Goal: Information Seeking & Learning: Learn about a topic

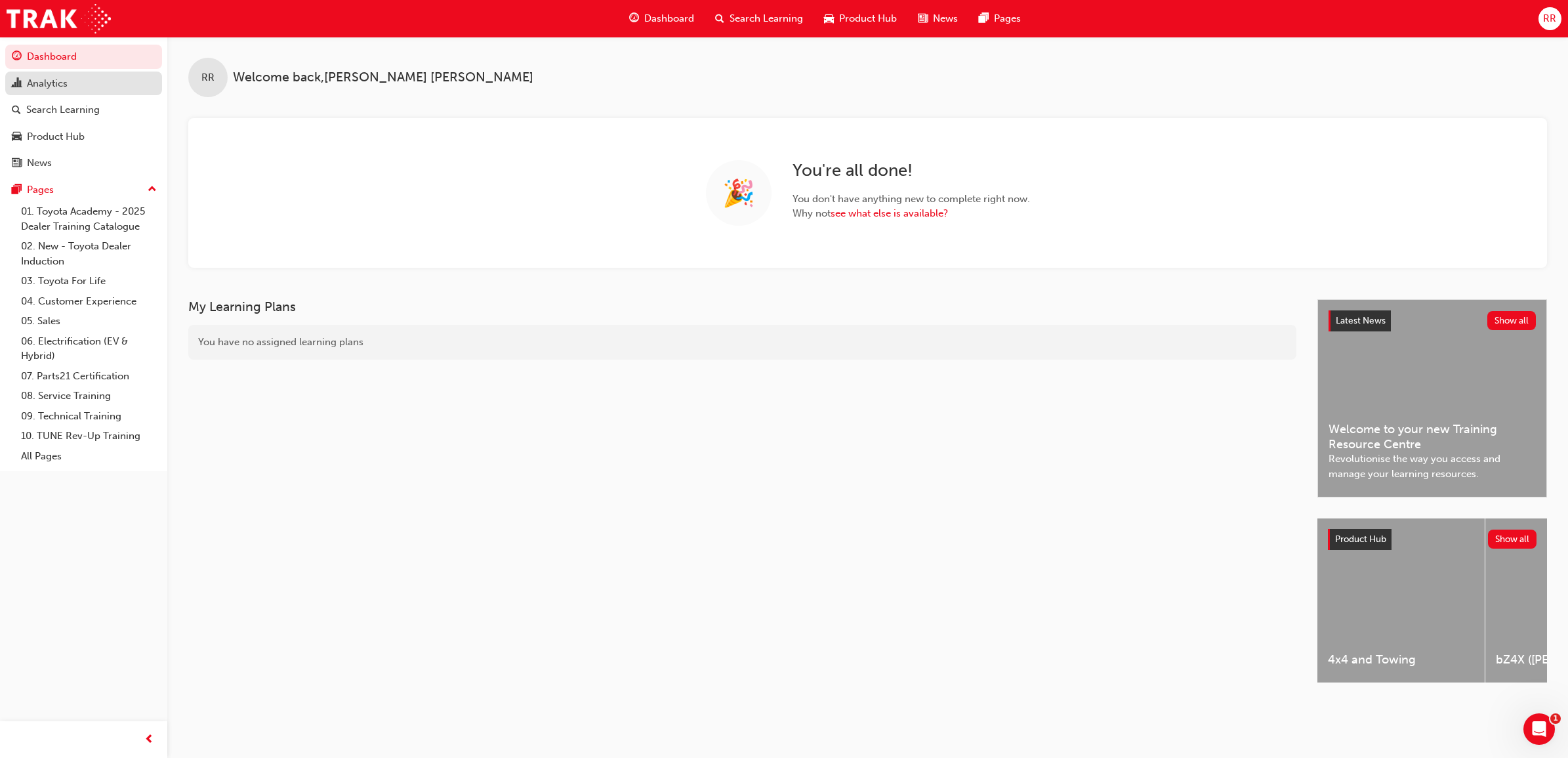
click at [64, 87] on div "Analytics" at bounding box center [47, 83] width 40 height 15
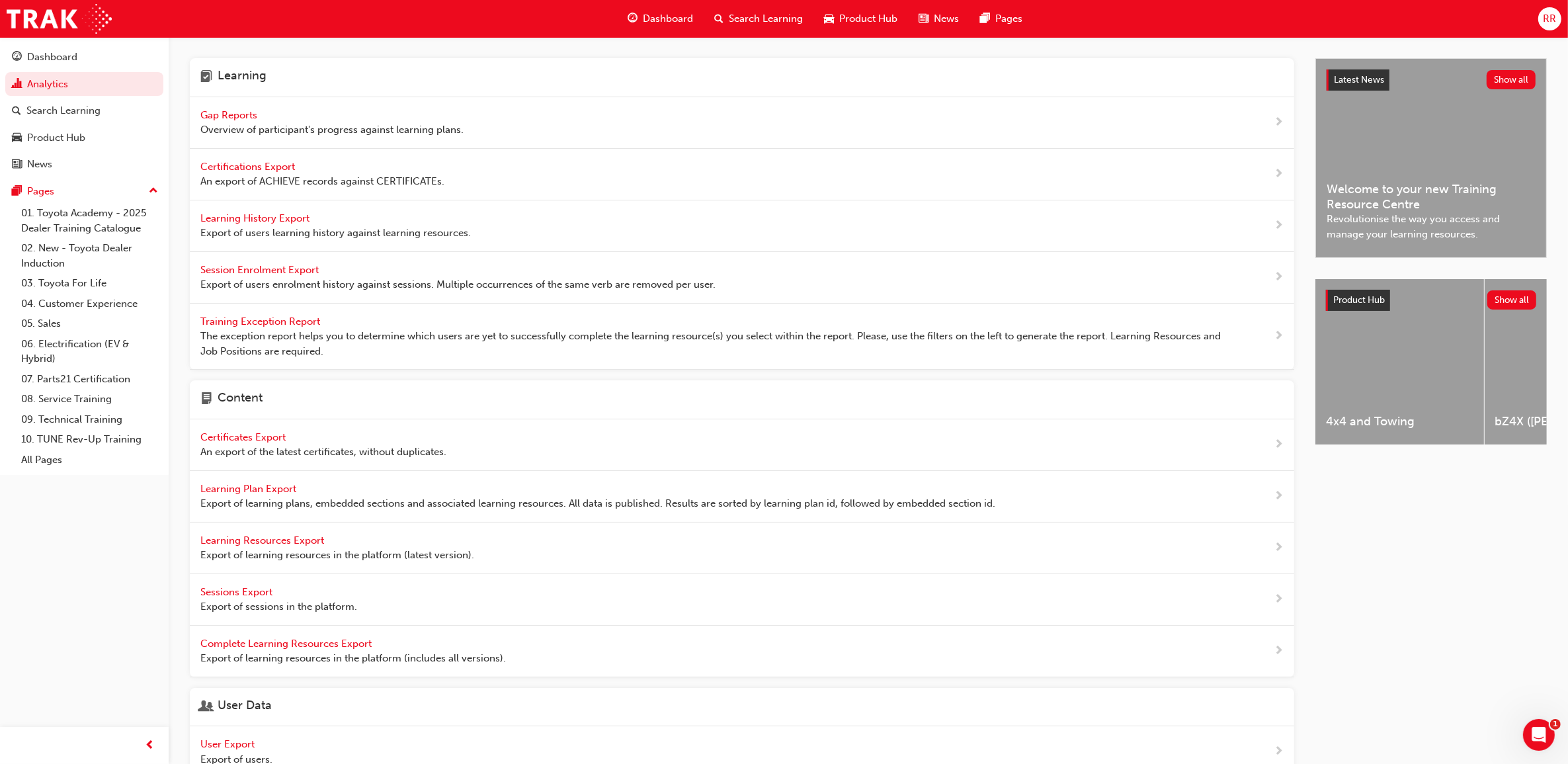
click at [311, 116] on div "Gap Reports Overview of participant's progress against learning plans." at bounding box center [332, 122] width 263 height 30
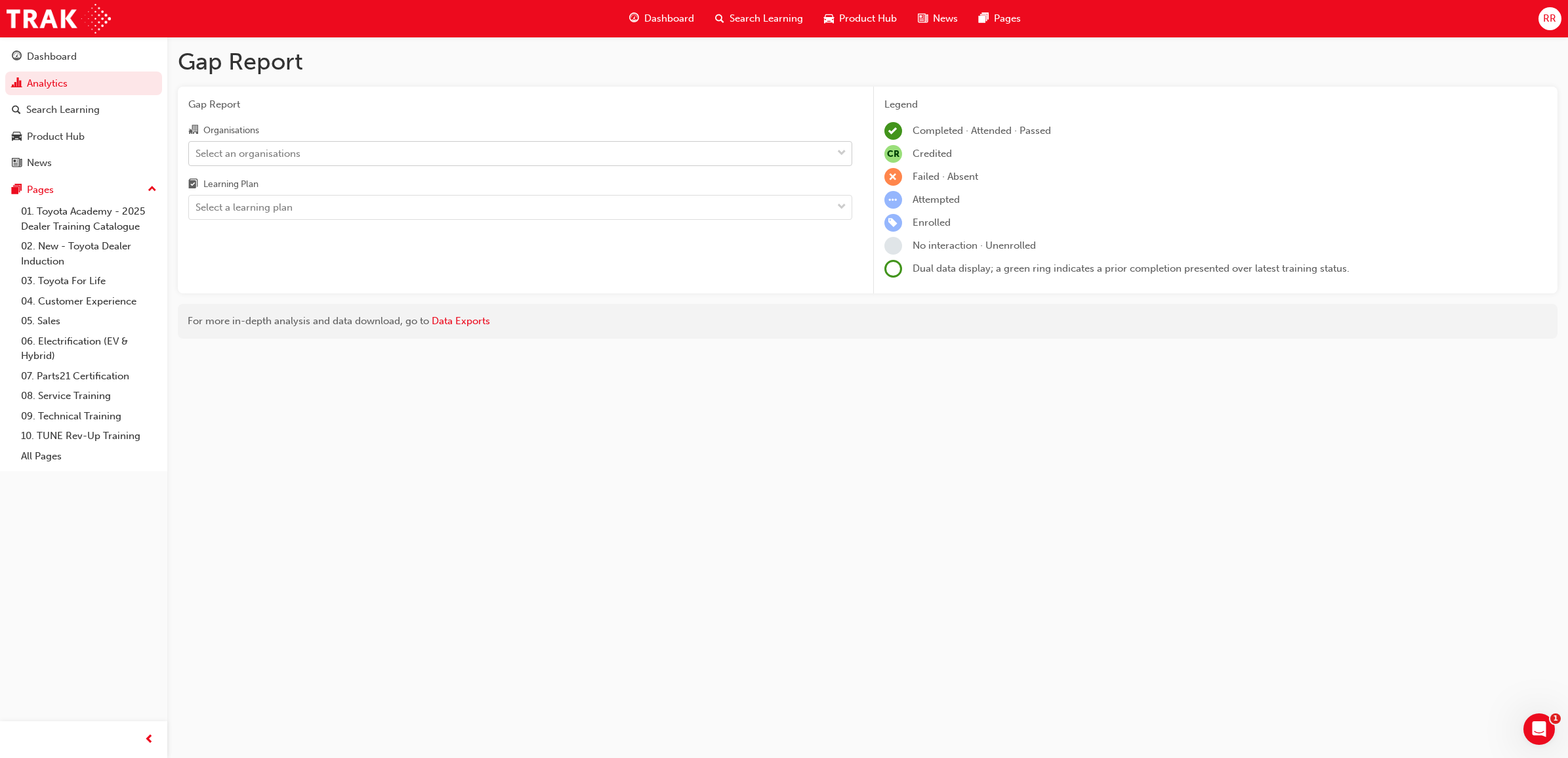
click at [470, 152] on div "Select an organisations" at bounding box center [509, 152] width 643 height 23
click at [197, 152] on input "Organisations Select an organisations" at bounding box center [196, 152] width 2 height 11
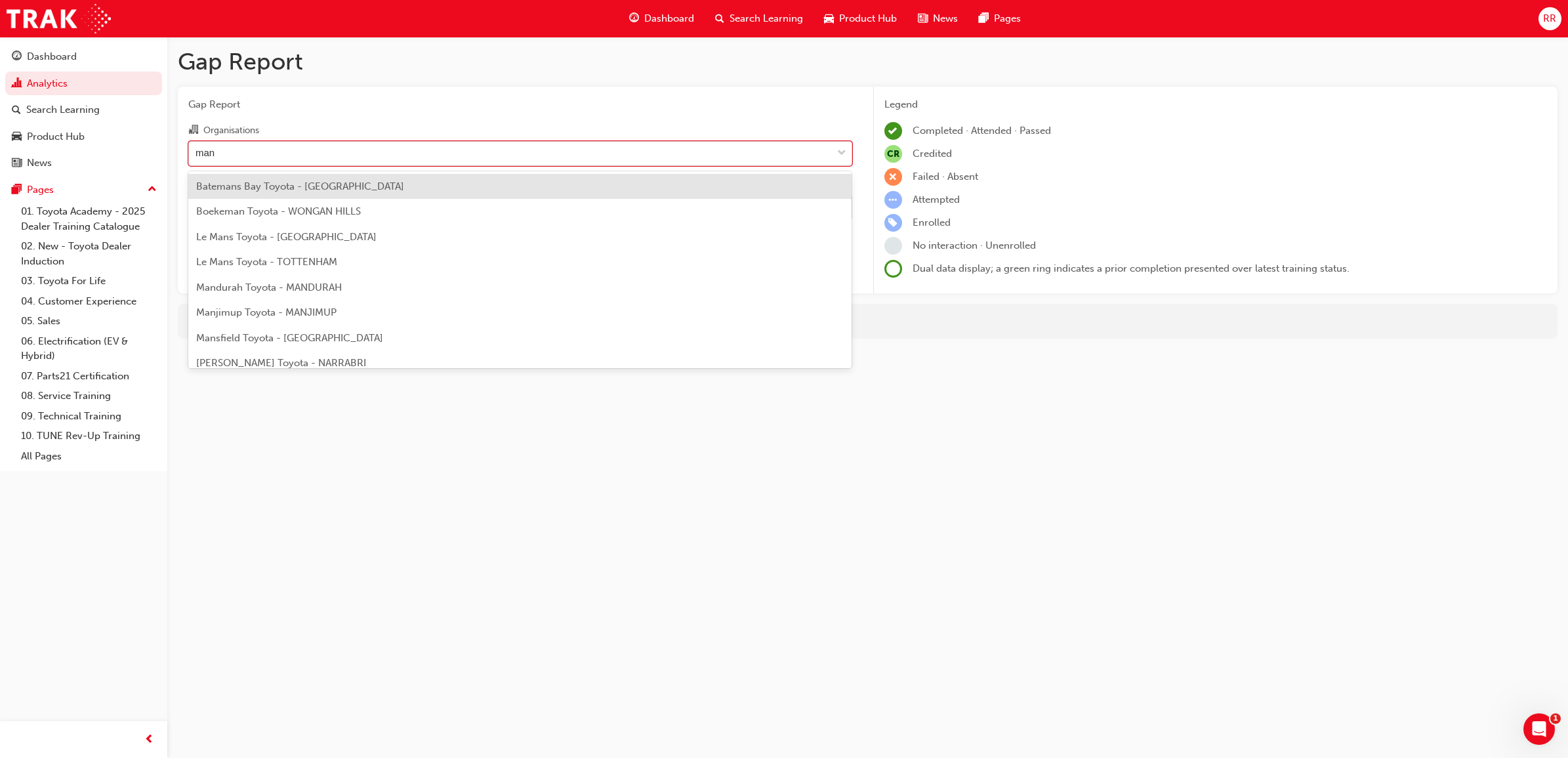
type input "mans"
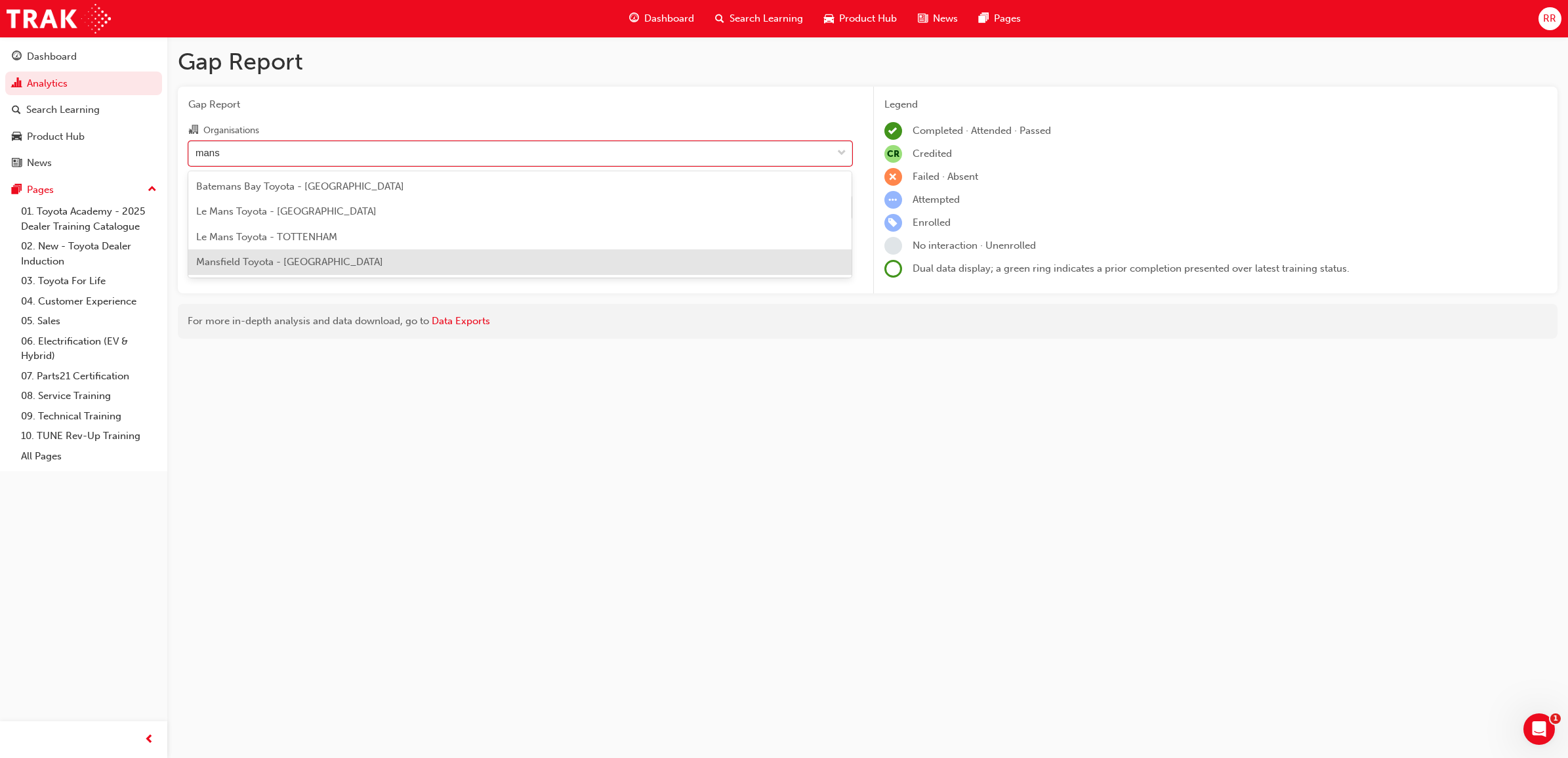
click at [312, 251] on div "Mansfield Toyota - [GEOGRAPHIC_DATA]" at bounding box center [520, 262] width 664 height 25
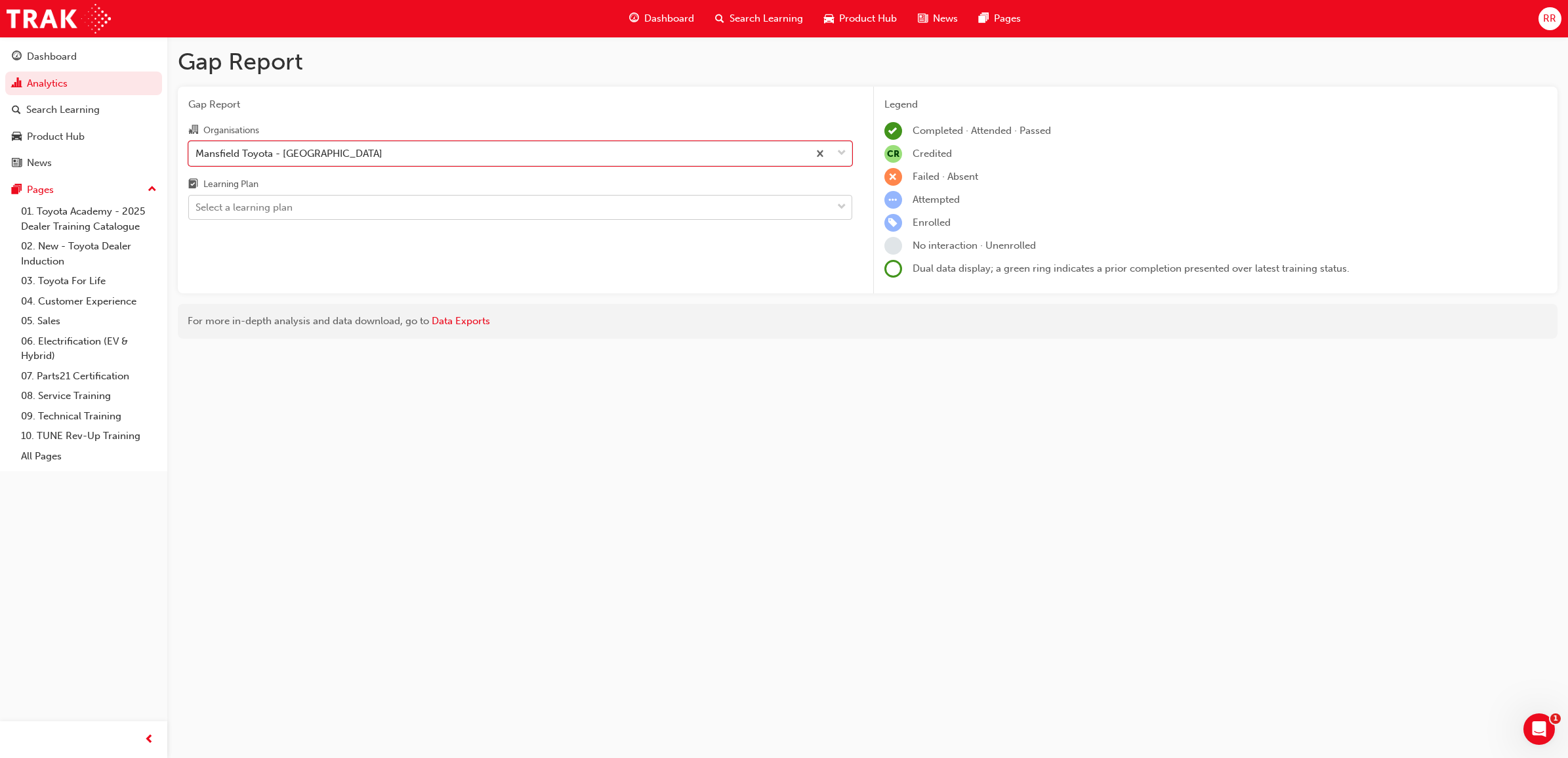
click at [483, 212] on div "Select a learning plan" at bounding box center [509, 207] width 643 height 23
click at [197, 212] on input "Learning Plan Select a learning plan" at bounding box center [196, 206] width 2 height 11
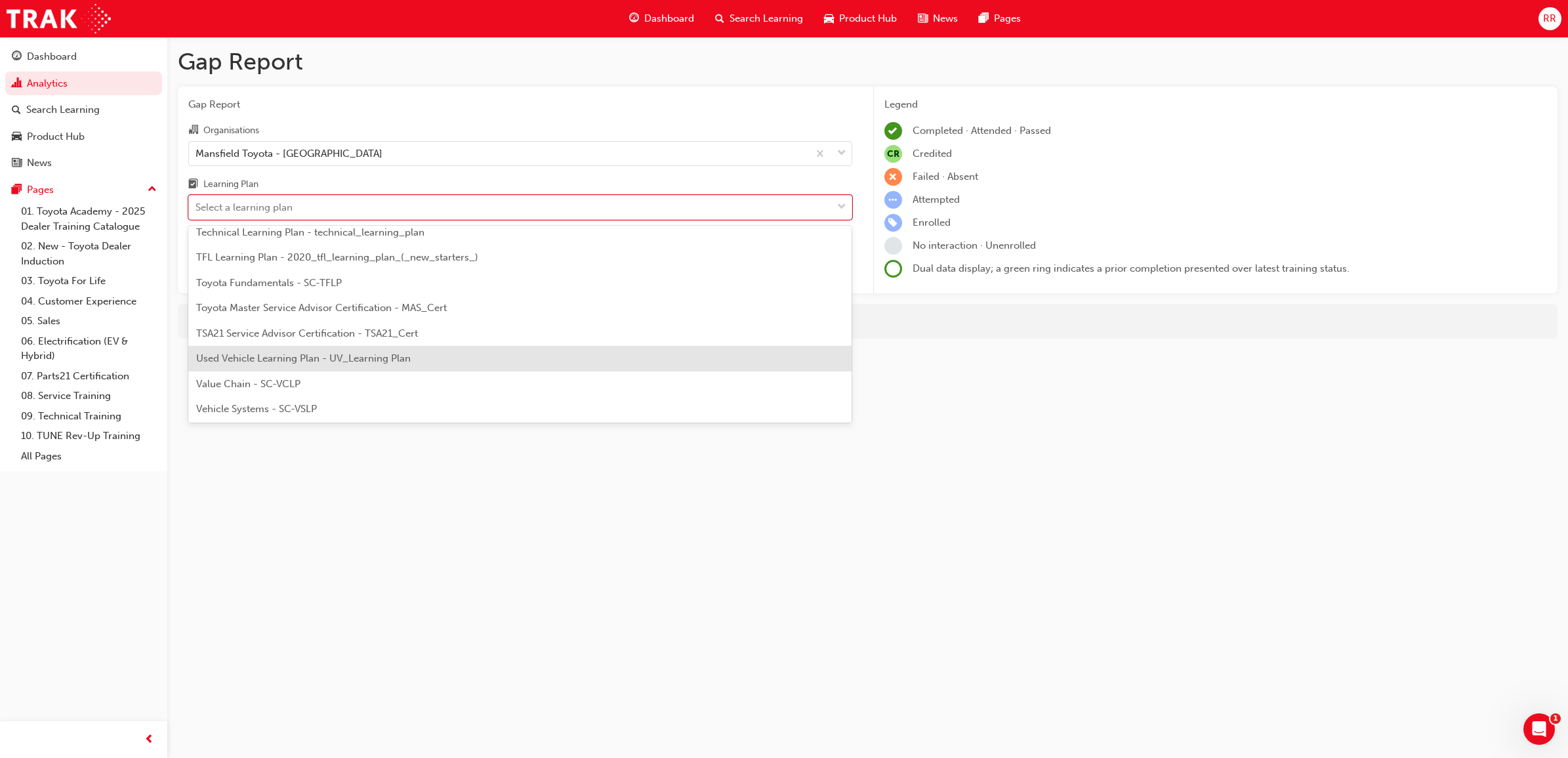
scroll to position [793, 0]
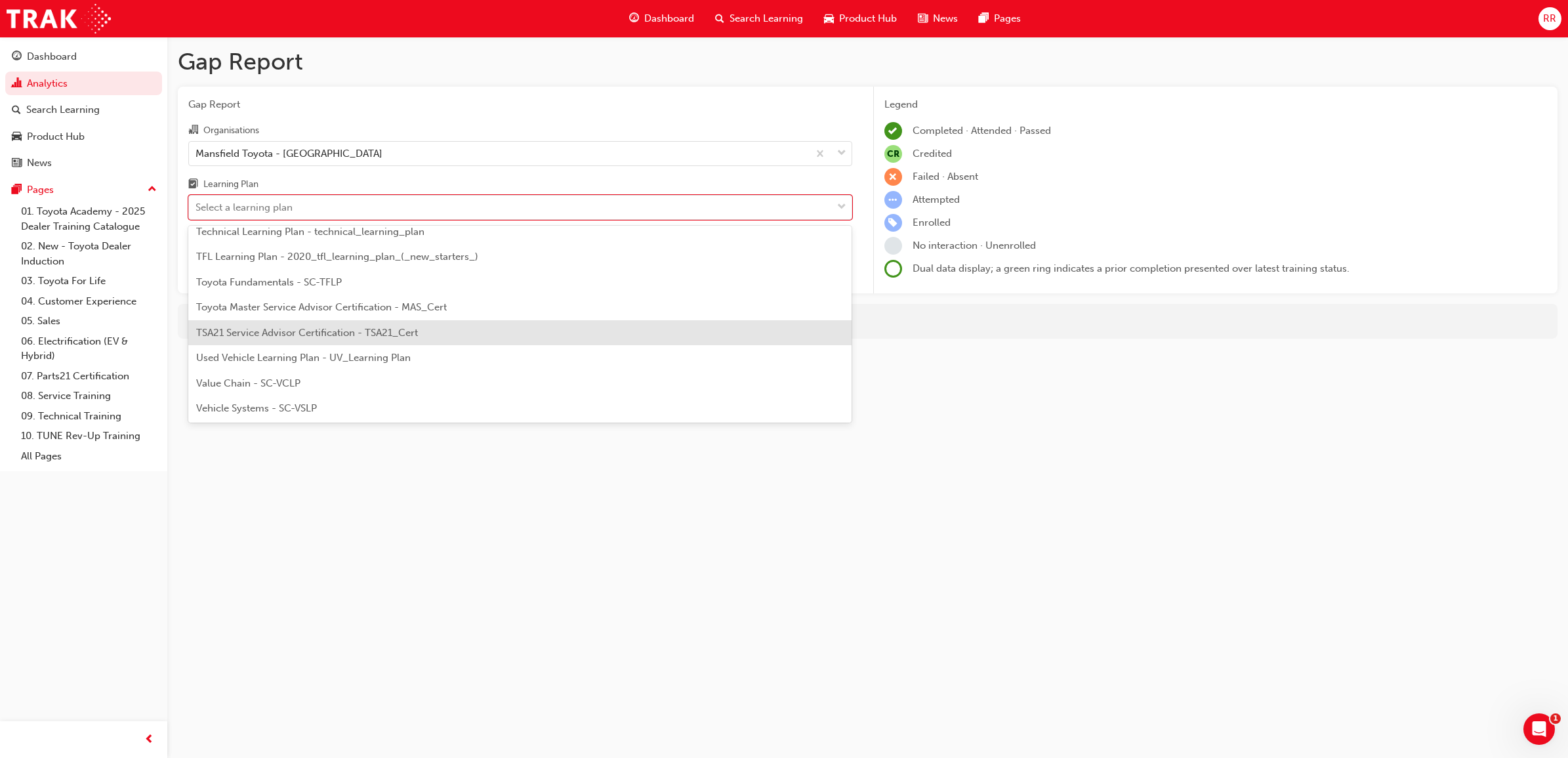
click at [366, 328] on span "TSA21 Service Advisor Certification - TSA21_Cert" at bounding box center [307, 333] width 221 height 12
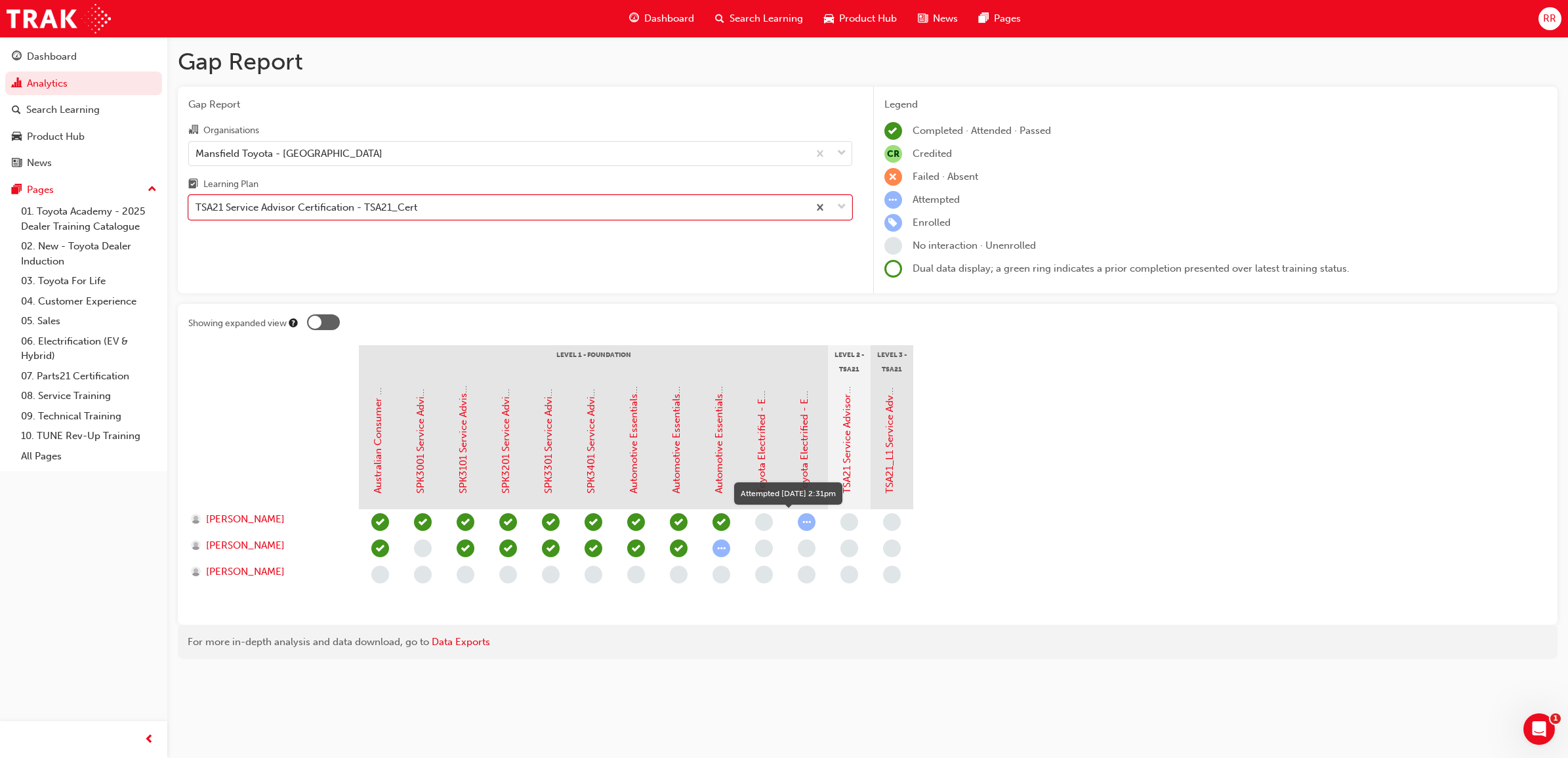
click at [812, 520] on span "learningRecordVerb_ATTEMPT-icon" at bounding box center [806, 521] width 18 height 18
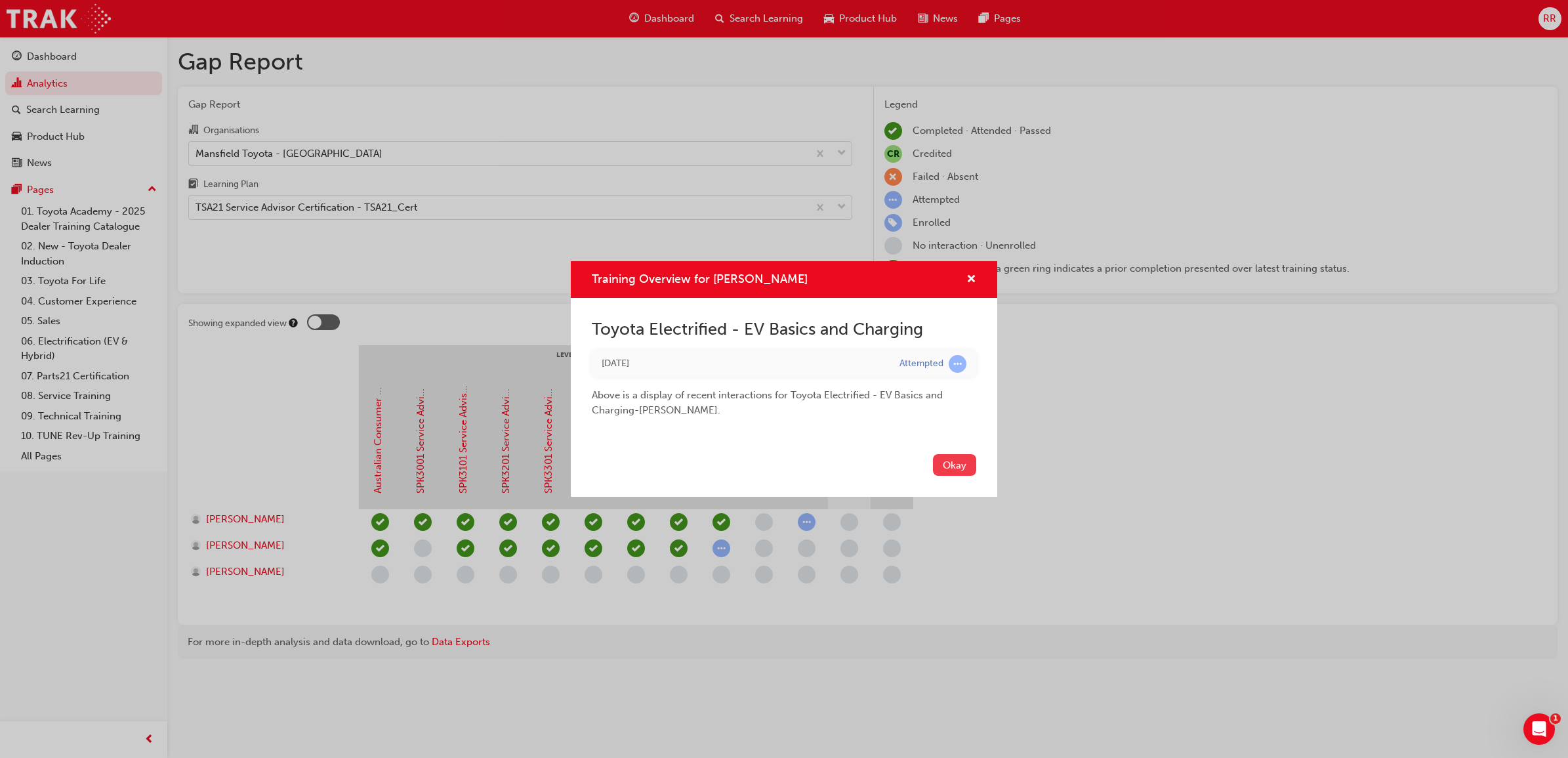
click at [941, 466] on button "Okay" at bounding box center [954, 465] width 43 height 22
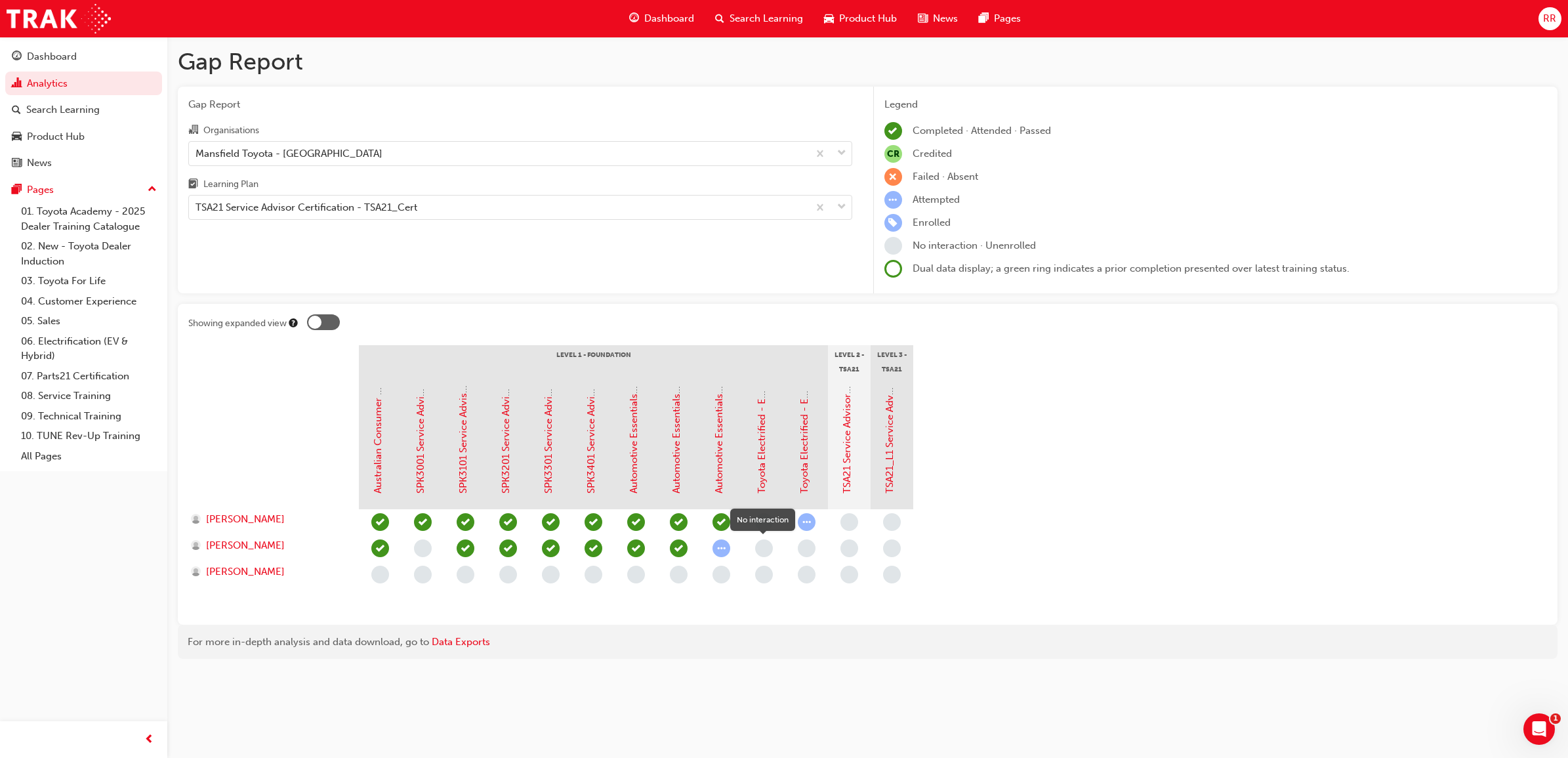
click at [756, 550] on span "learningRecordVerb_NONE-icon" at bounding box center [764, 547] width 18 height 18
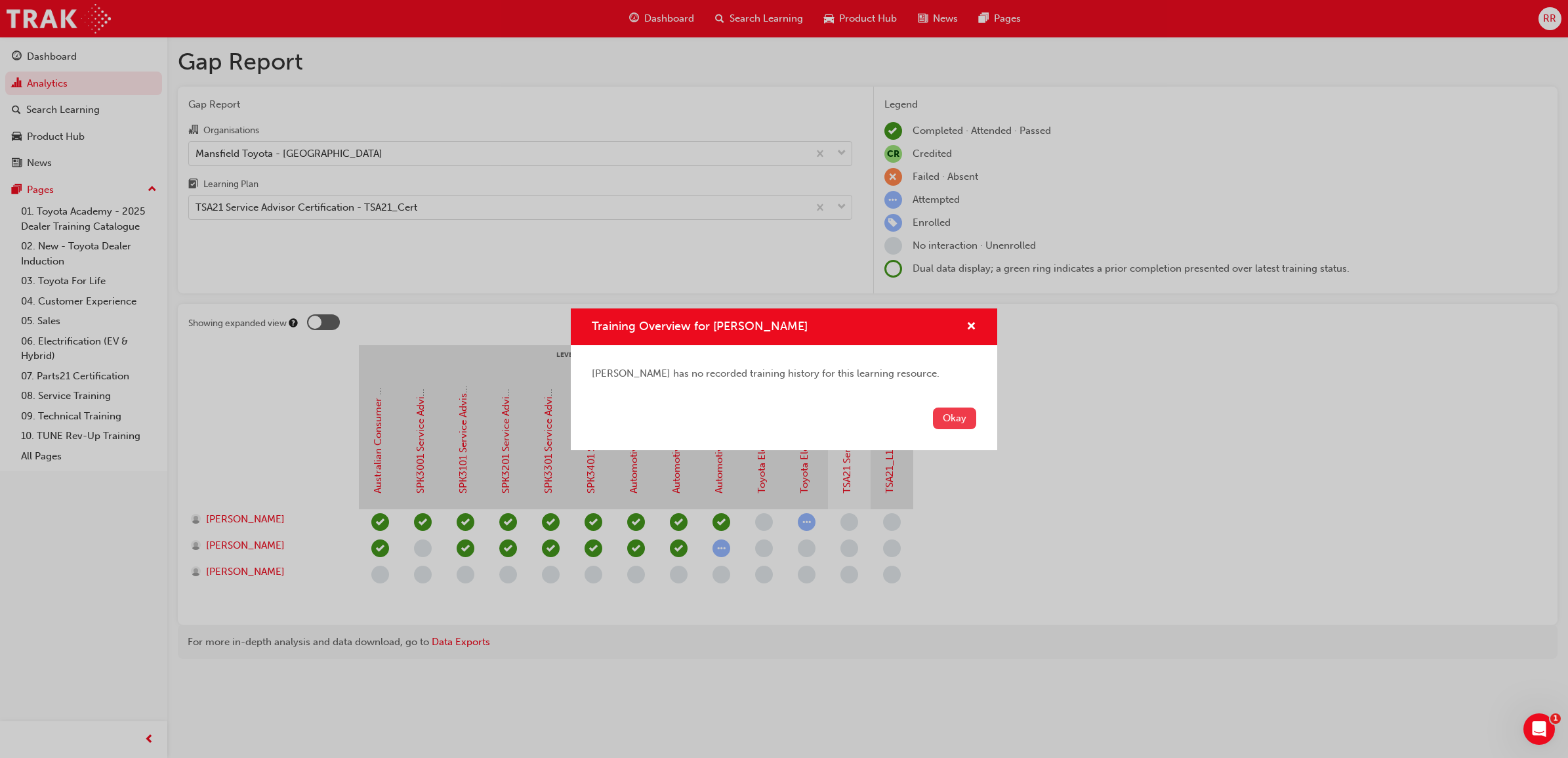
click at [956, 428] on button "Okay" at bounding box center [954, 419] width 43 height 22
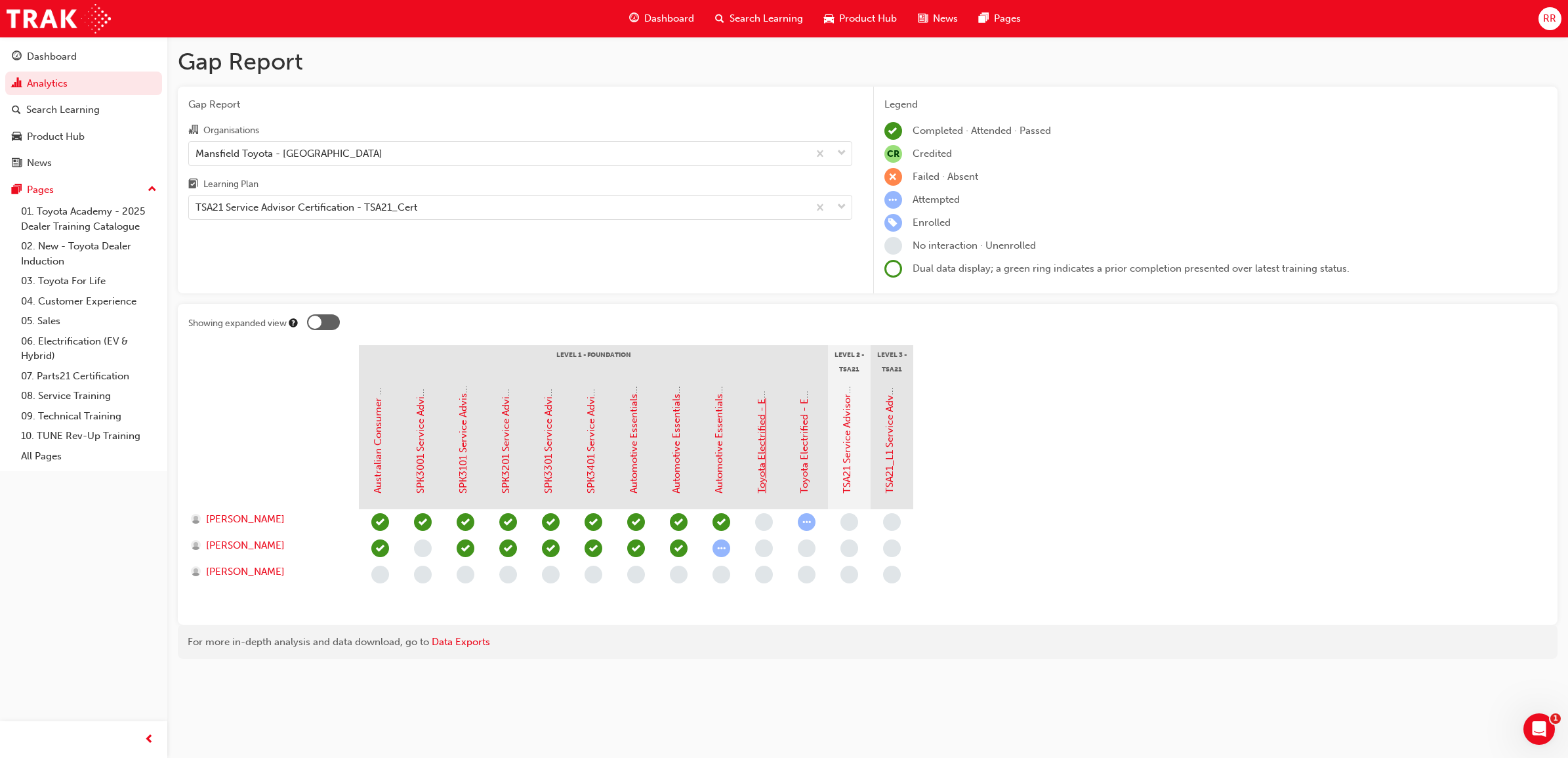
click at [765, 465] on link "Toyota Electrified - EV Range" at bounding box center [761, 426] width 12 height 132
click at [848, 479] on link "TSA21 Service Advisor Course ( face to face)" at bounding box center [847, 393] width 12 height 200
click at [845, 471] on link "TSA21 Service Advisor Course ( face to face)" at bounding box center [847, 393] width 12 height 200
click at [669, 204] on div "TSA21 Service Advisor Certification - TSA21_Cert" at bounding box center [498, 207] width 619 height 23
click at [197, 204] on input "Learning Plan TSA21 Service Advisor Certification - TSA21_Cert" at bounding box center [196, 206] width 2 height 11
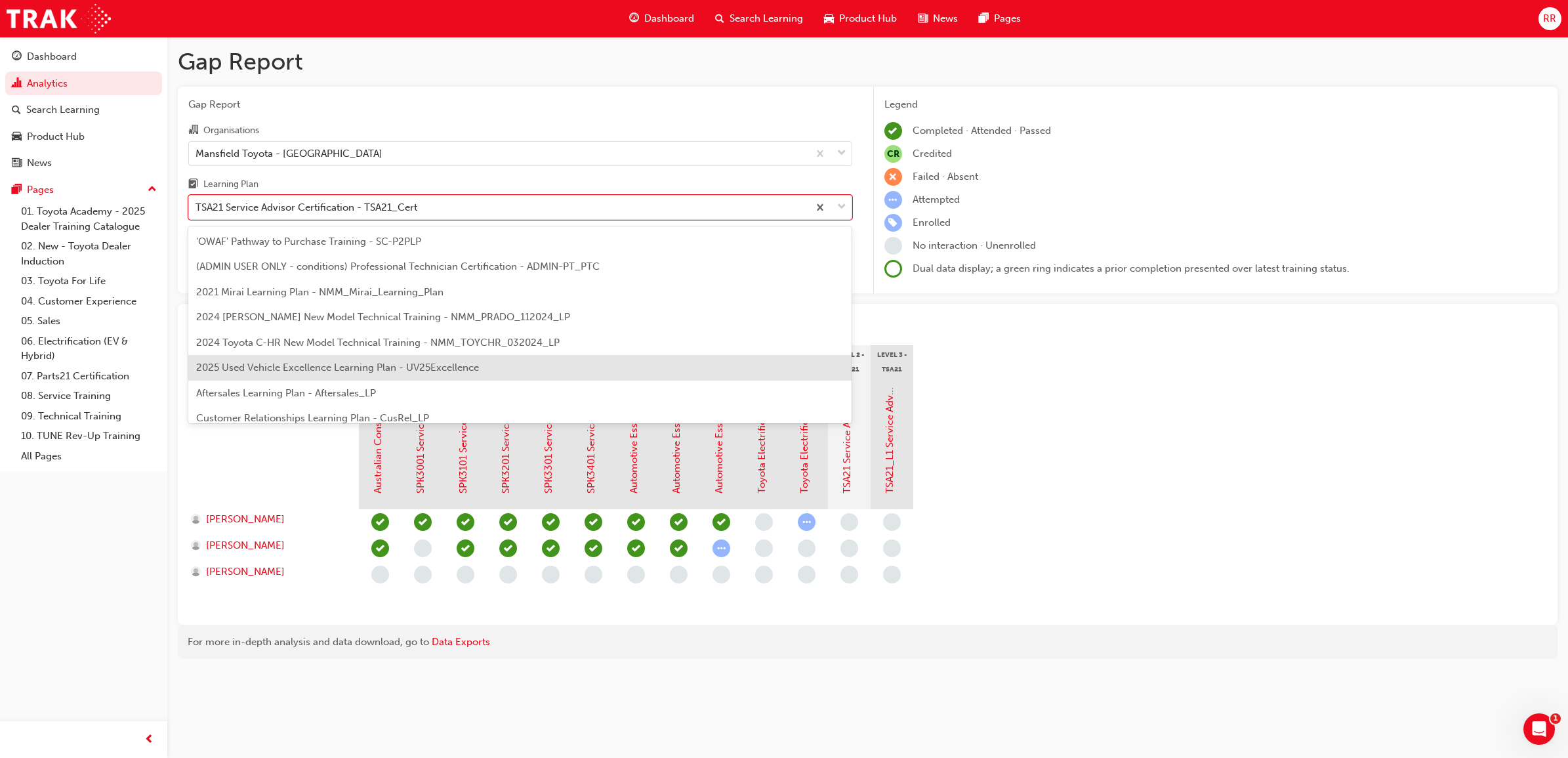
scroll to position [82, 0]
click at [374, 362] on span "DT Specialist Diagnosis Technician Certification - DT_SDTC" at bounding box center [332, 361] width 271 height 12
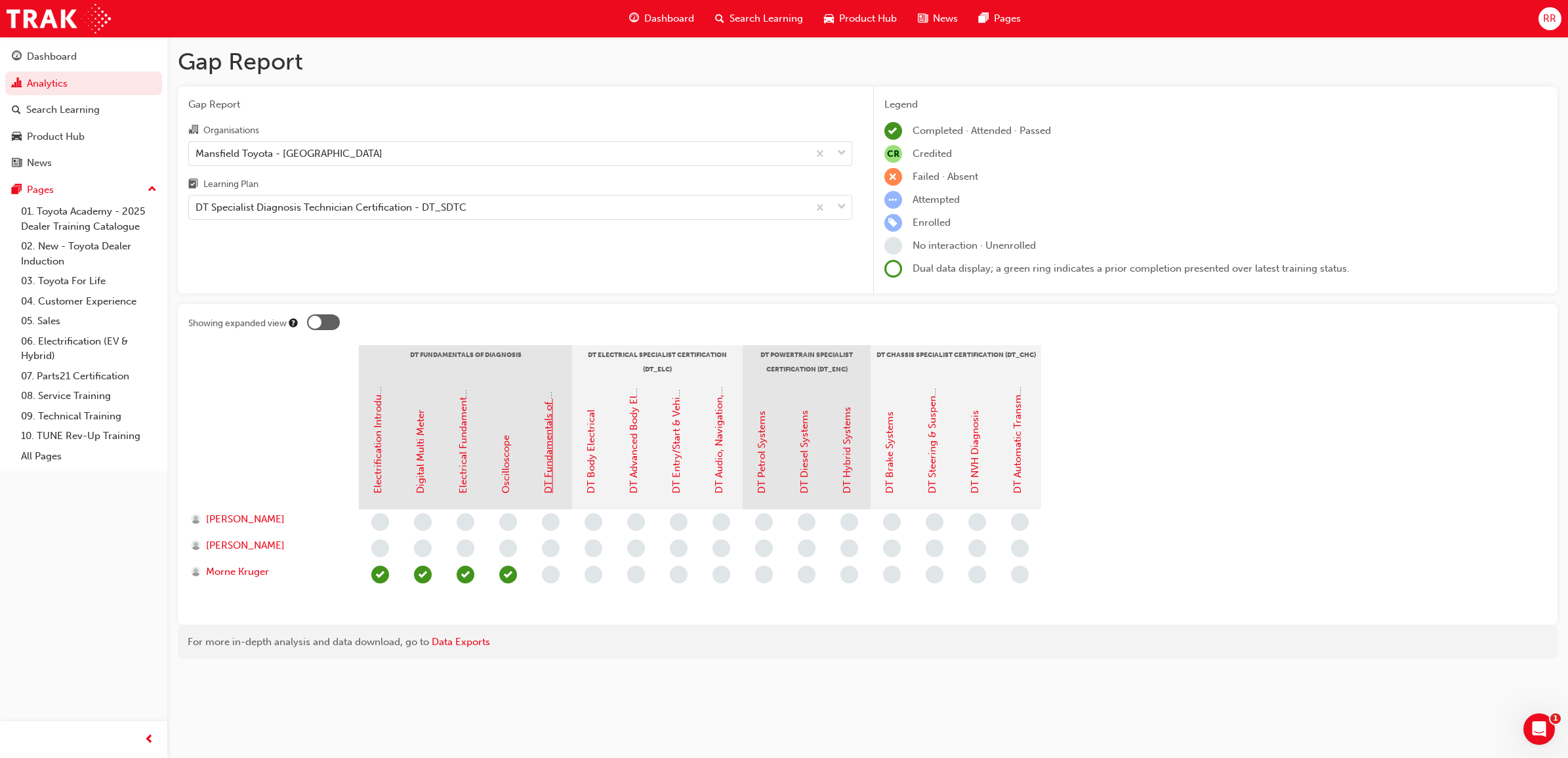
click at [551, 465] on link "DT Fundamentals of Diagnosis" at bounding box center [548, 424] width 12 height 139
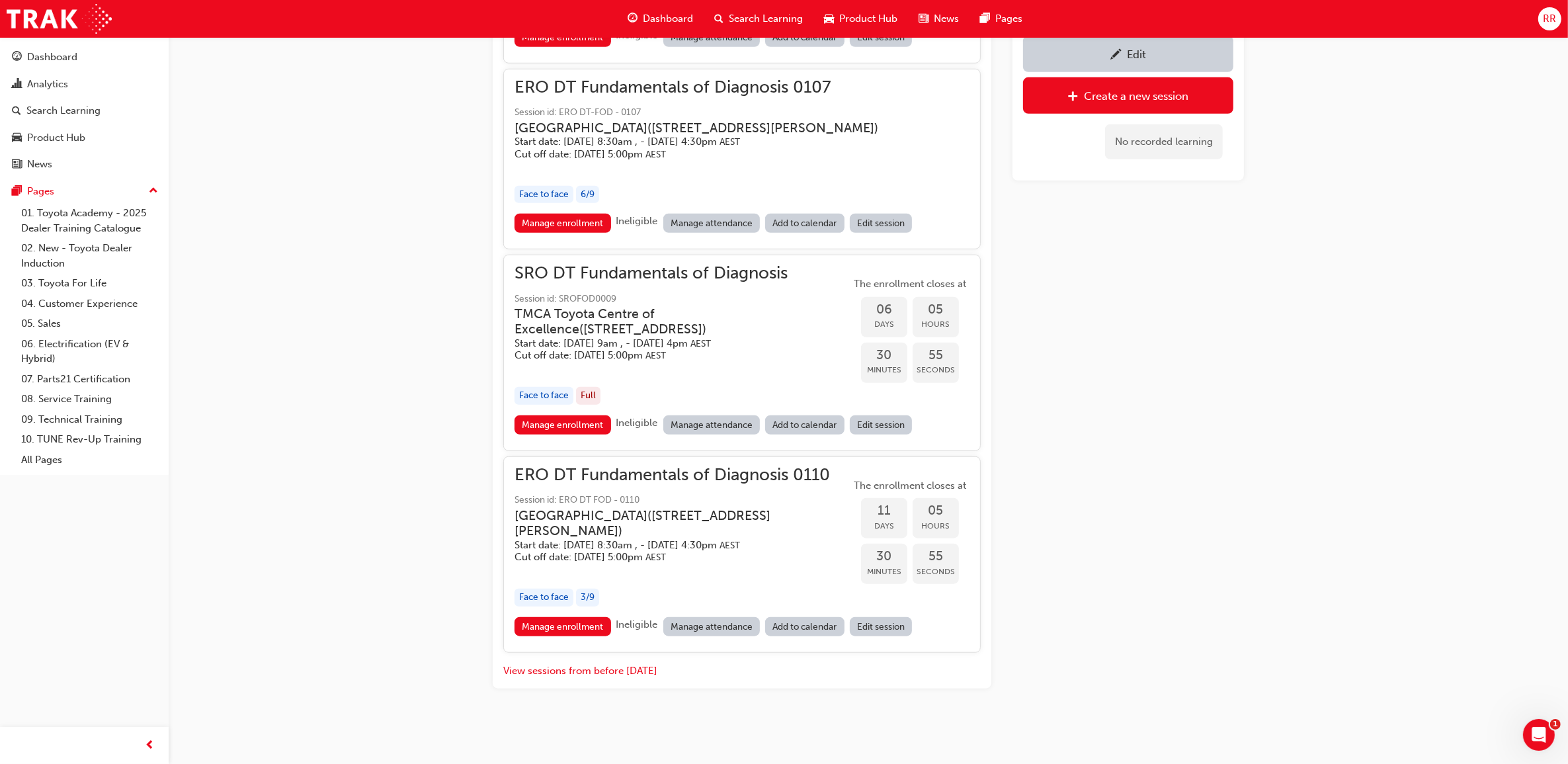
scroll to position [1278, 0]
drag, startPoint x: 1283, startPoint y: 477, endPoint x: 1267, endPoint y: 469, distance: 17.9
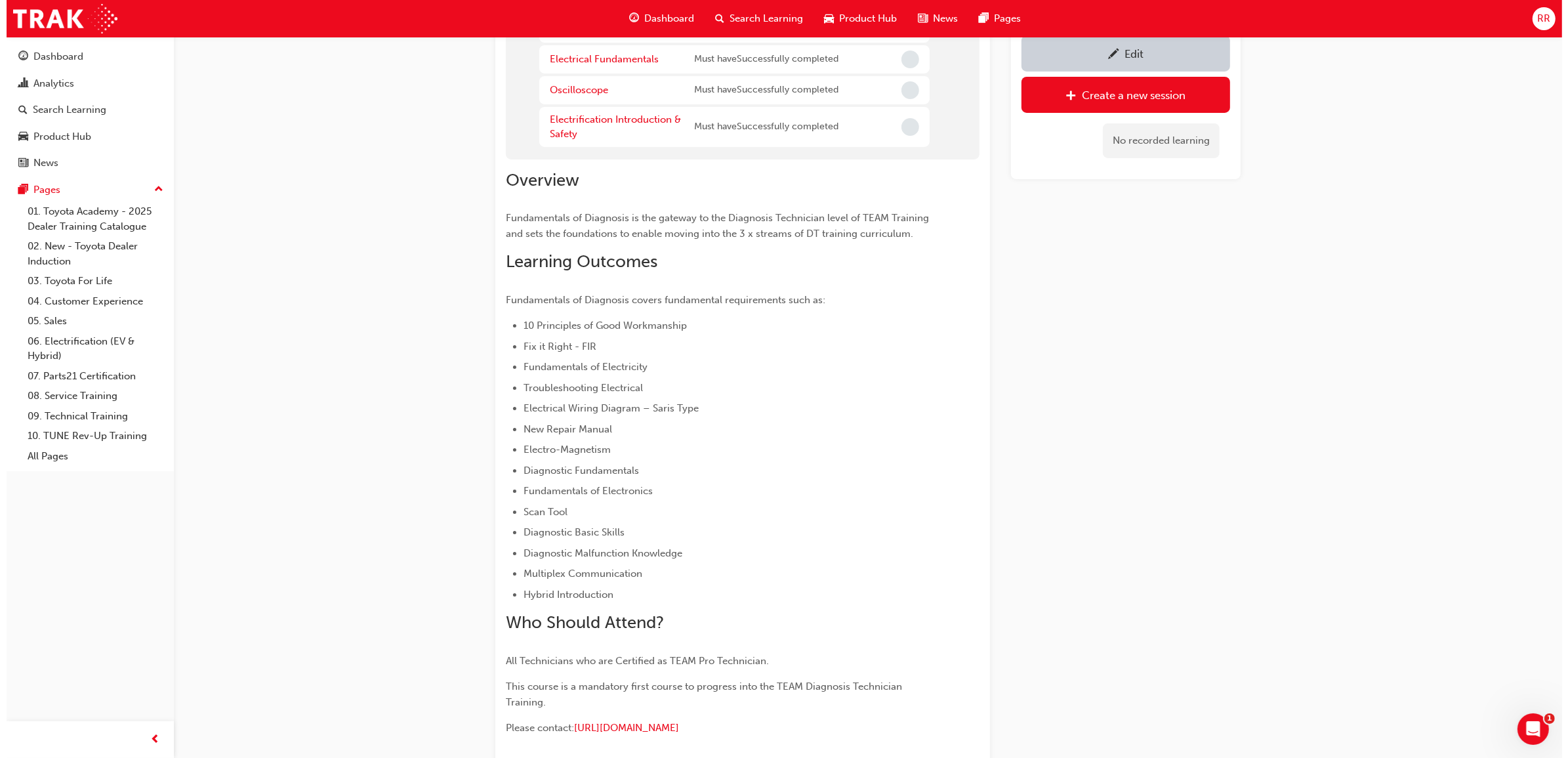
scroll to position [0, 0]
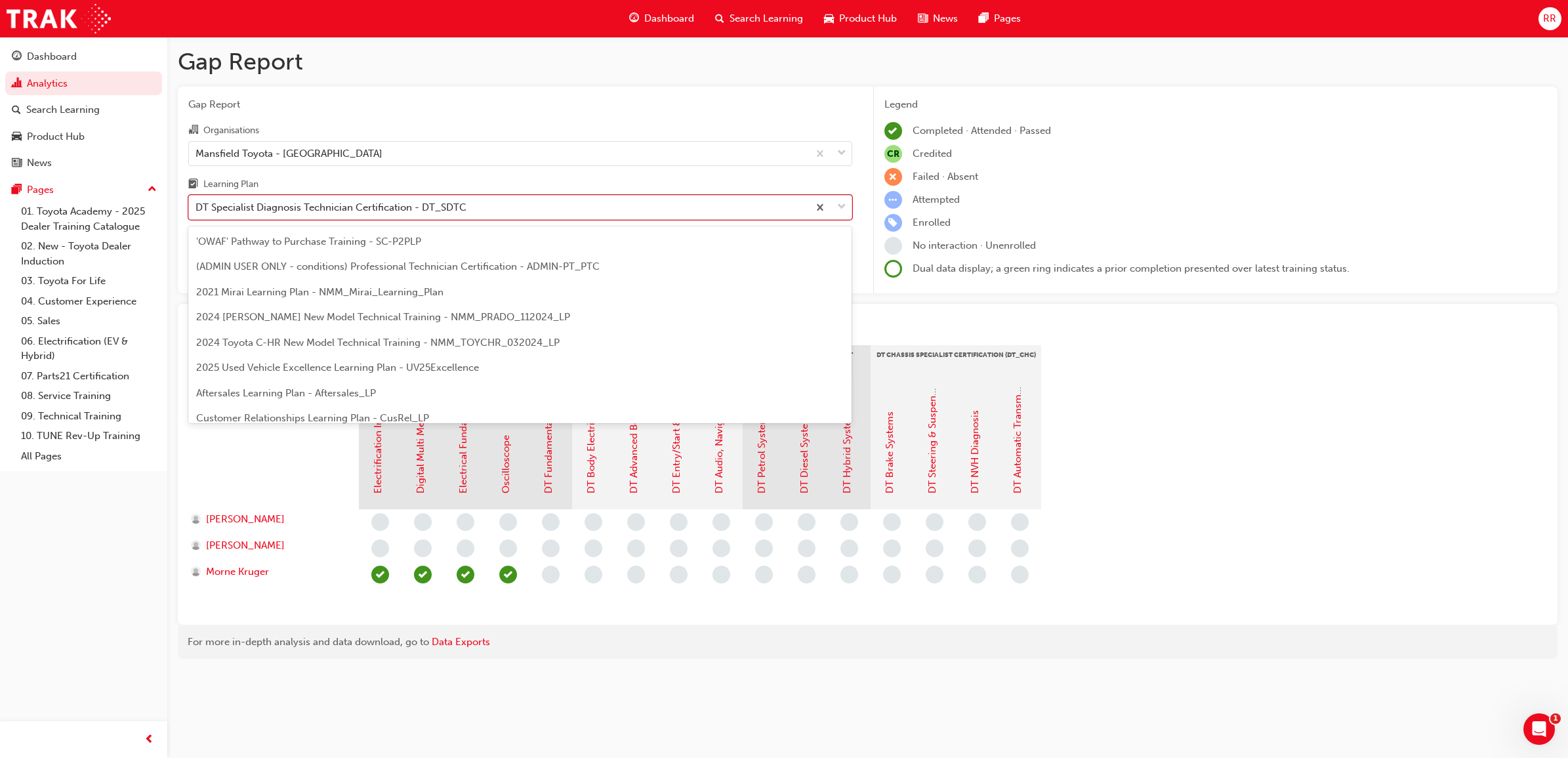
click at [513, 195] on div "DT Specialist Diagnosis Technician Certification - DT_SDTC" at bounding box center [520, 207] width 664 height 25
click at [197, 201] on input "Learning Plan option DT Specialist Diagnosis Technician Certification - DT_SDTC…" at bounding box center [196, 206] width 2 height 11
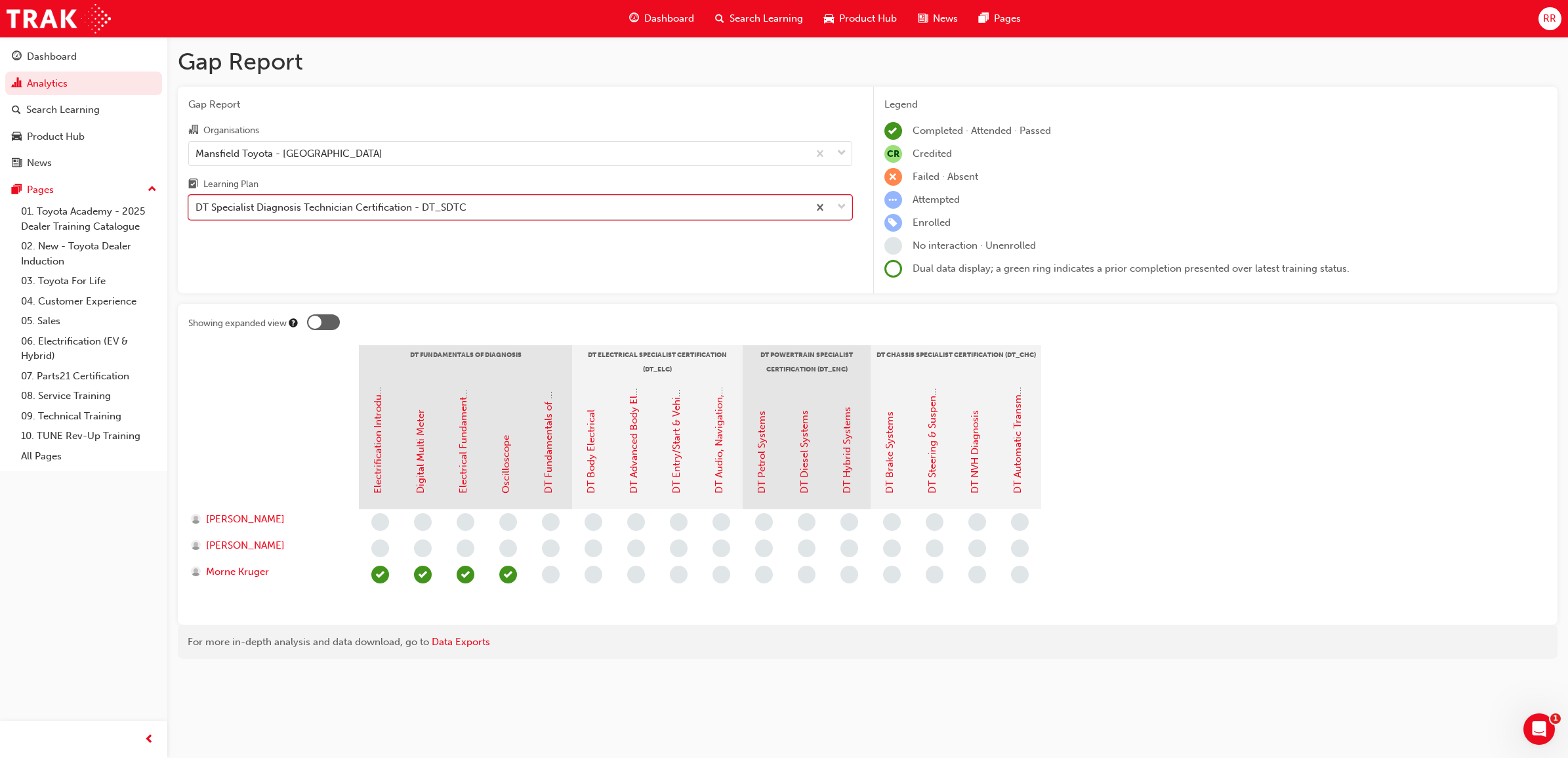
click at [562, 211] on div "DT Specialist Diagnosis Technician Certification - DT_SDTC" at bounding box center [498, 207] width 619 height 23
click at [197, 211] on input "Learning Plan 0 results available. Select is focused ,type to refine list, pres…" at bounding box center [196, 206] width 2 height 11
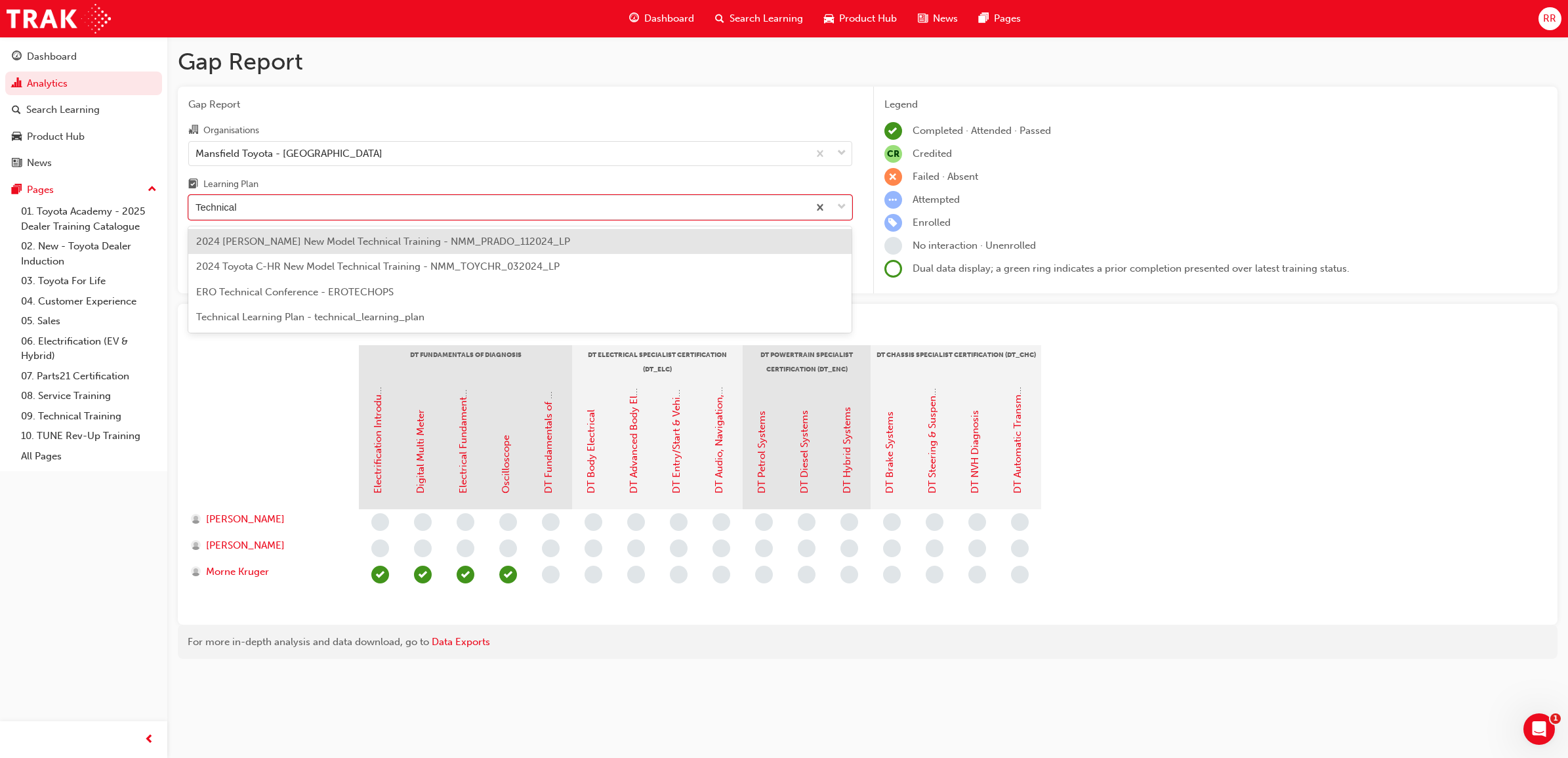
type input "Technical"
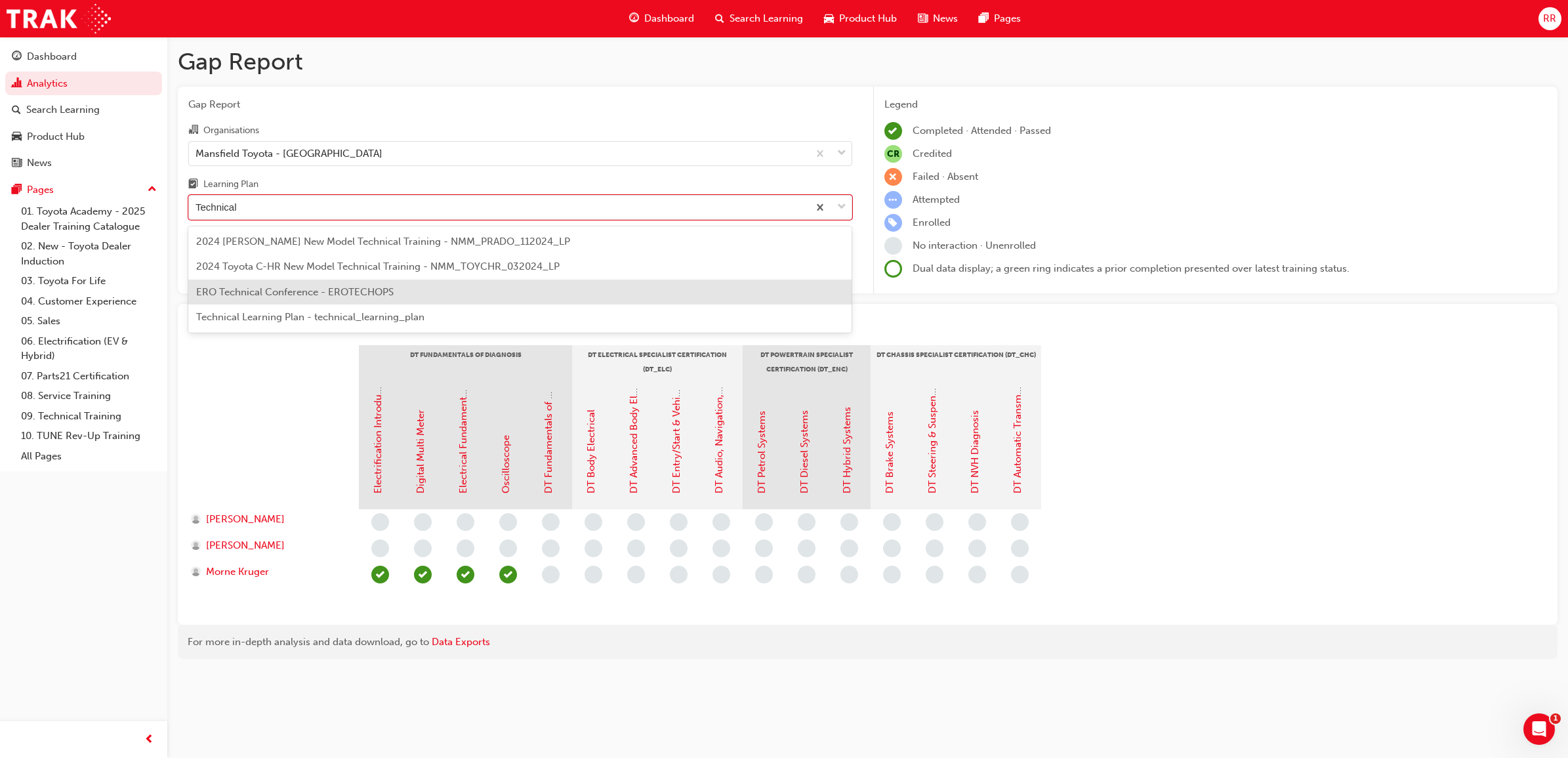
drag, startPoint x: 333, startPoint y: 301, endPoint x: 333, endPoint y: 309, distance: 8.0
click at [333, 307] on div "2024 [PERSON_NAME] New Model Technical Training - NMM_PRADO_112024_LP 2024 Toyo…" at bounding box center [520, 280] width 664 height 106
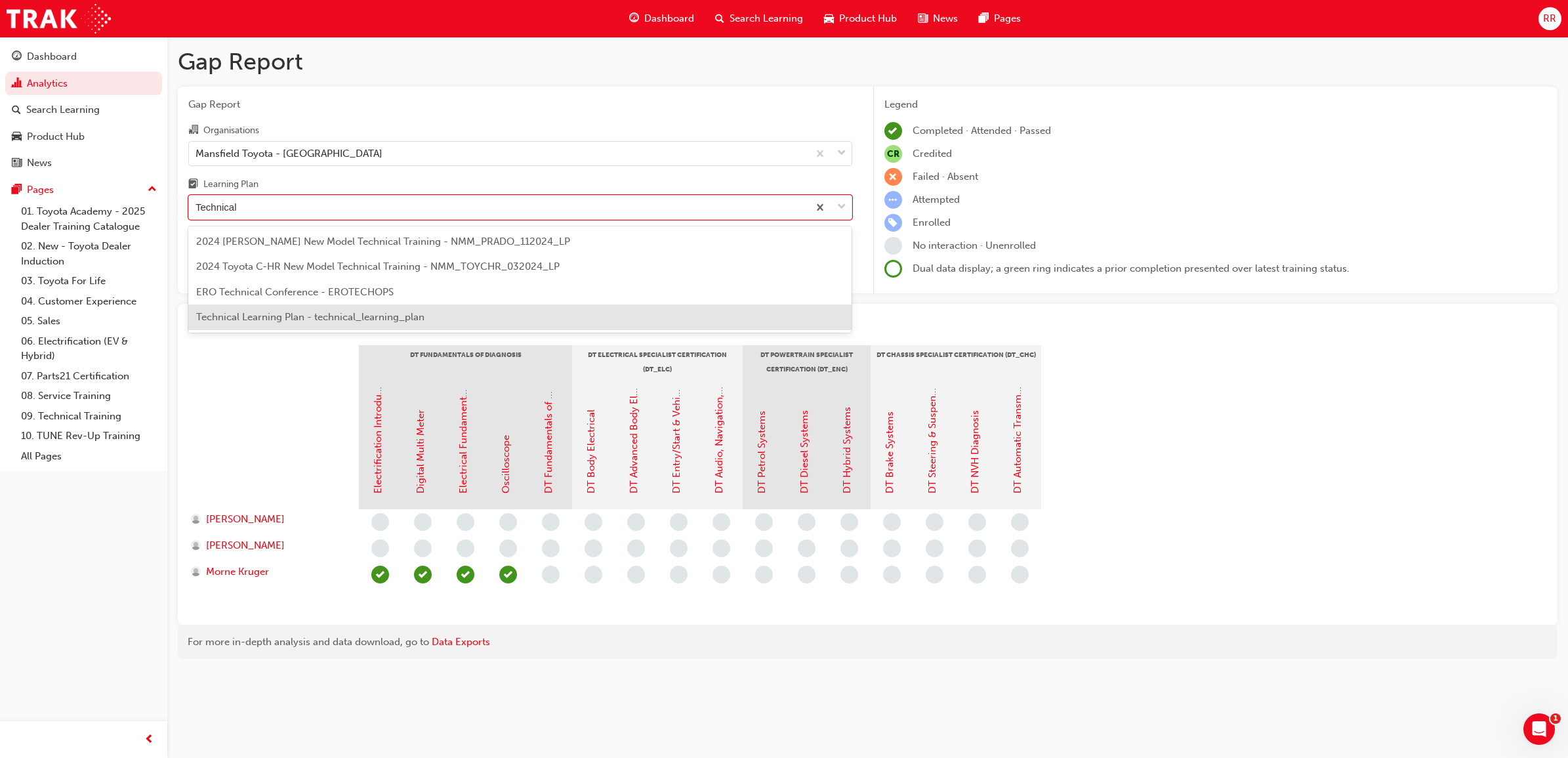
click at [330, 320] on span "Technical Learning Plan - technical_learning_plan" at bounding box center [310, 317] width 228 height 12
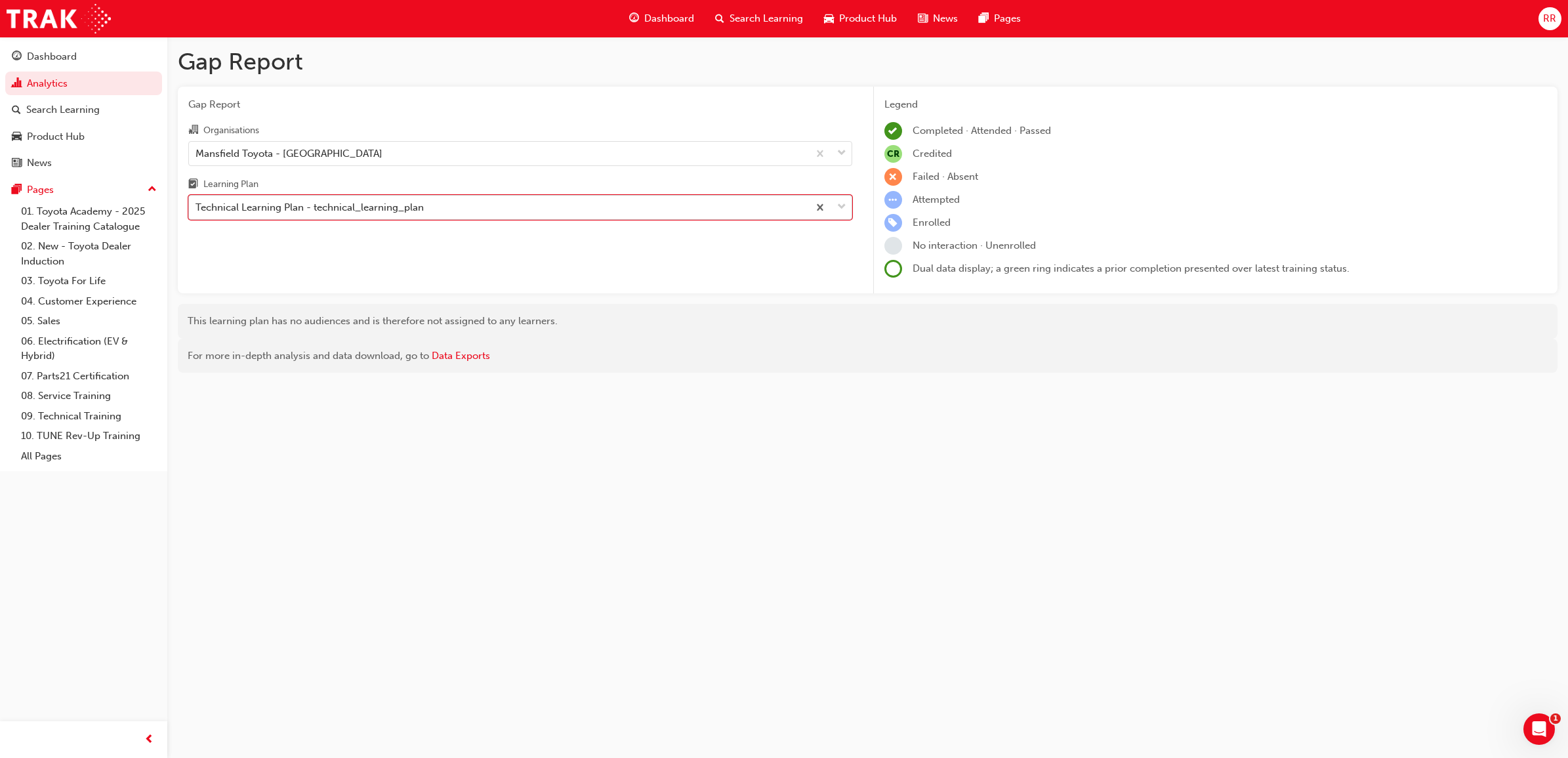
click at [841, 216] on span "down-icon" at bounding box center [841, 207] width 9 height 17
click at [197, 212] on input "Learning Plan option Technical Learning Plan - technical_learning_plan, selecte…" at bounding box center [196, 206] width 2 height 11
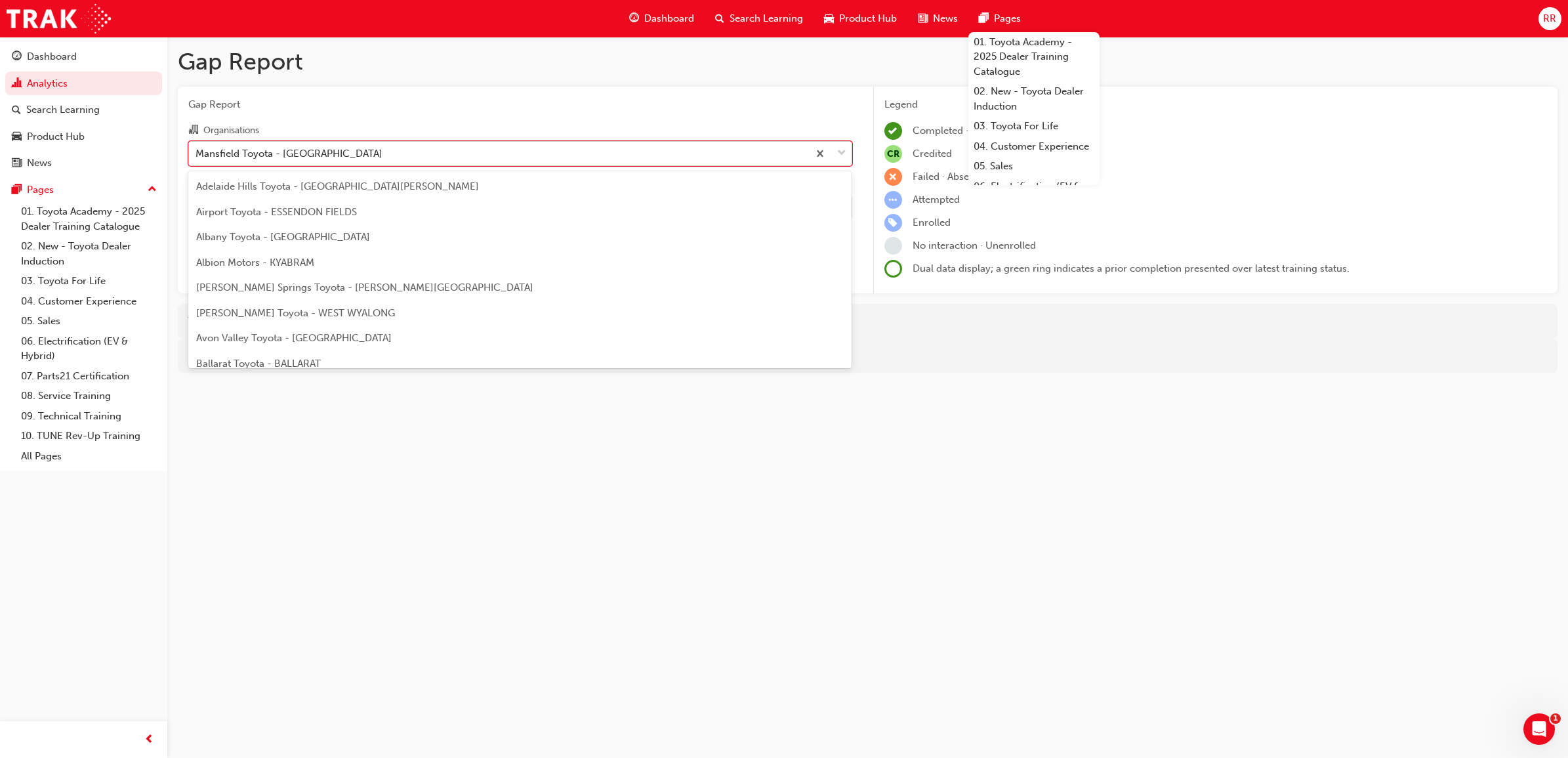
click at [327, 147] on div "Mansfield Toyota - [GEOGRAPHIC_DATA]" at bounding box center [289, 153] width 187 height 15
click at [197, 147] on input "Organisations option Mansfield Toyota - MANSFIELD focused, 166 of 301. 301 resu…" at bounding box center [196, 152] width 2 height 11
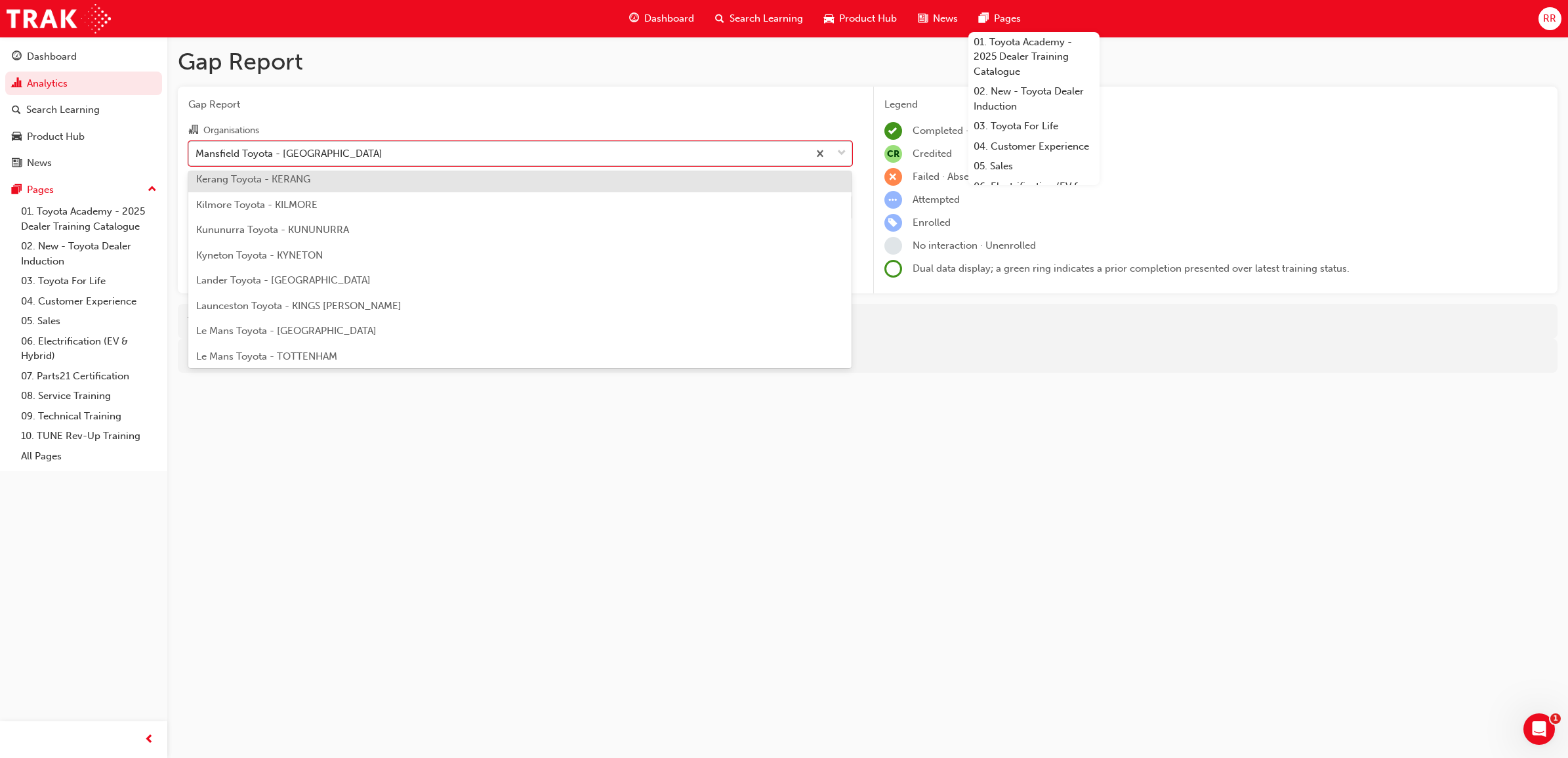
click at [371, 152] on div "Mansfield Toyota - [GEOGRAPHIC_DATA]" at bounding box center [498, 152] width 619 height 23
click at [197, 152] on input "Organisations option Kerang Toyota - KERANG focused, 143 of 301. 301 results av…" at bounding box center [196, 152] width 2 height 11
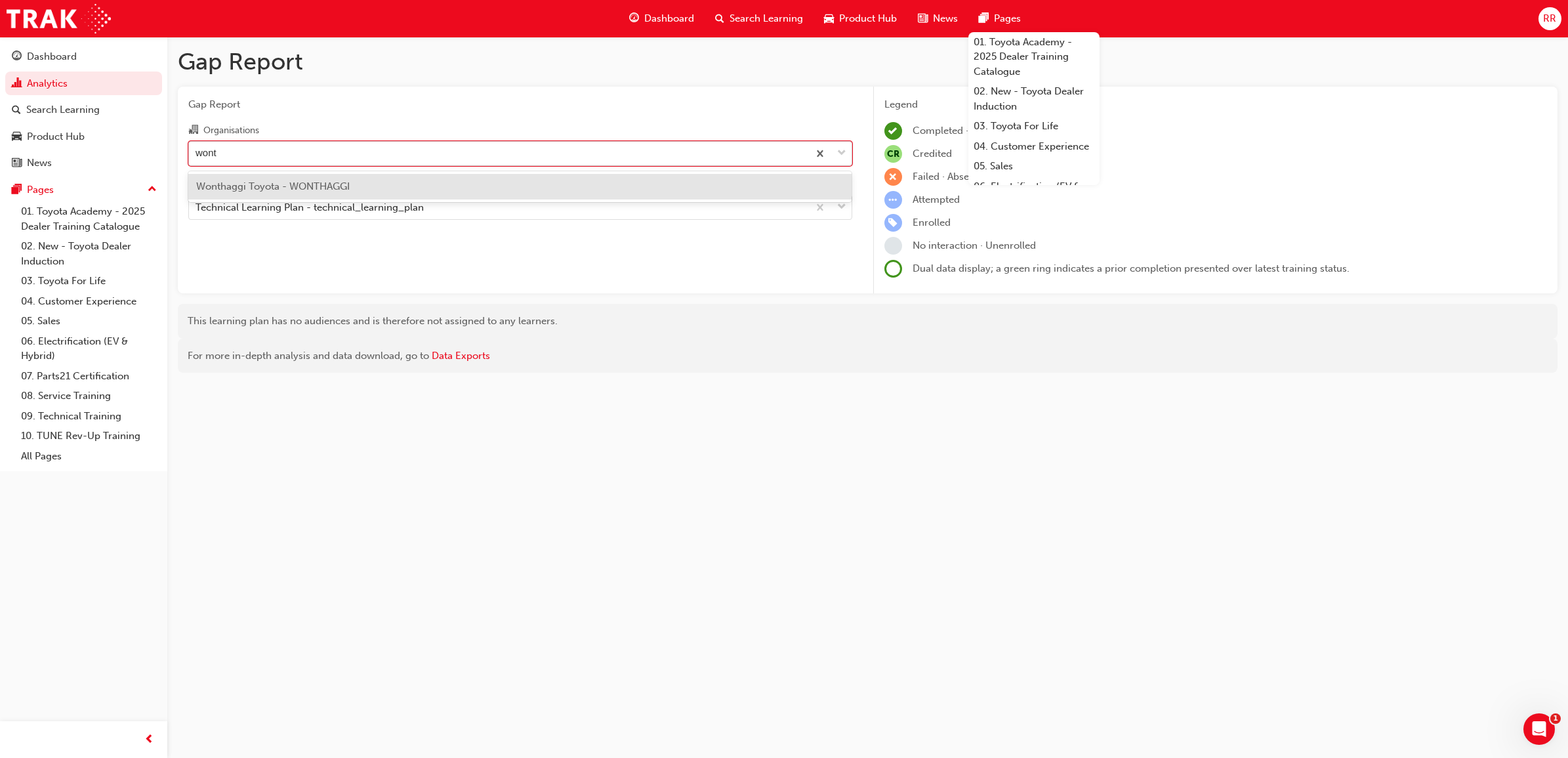
type input "wonth"
click at [426, 192] on div "Wonthaggi Toyota - WONTHAGGI" at bounding box center [520, 186] width 664 height 25
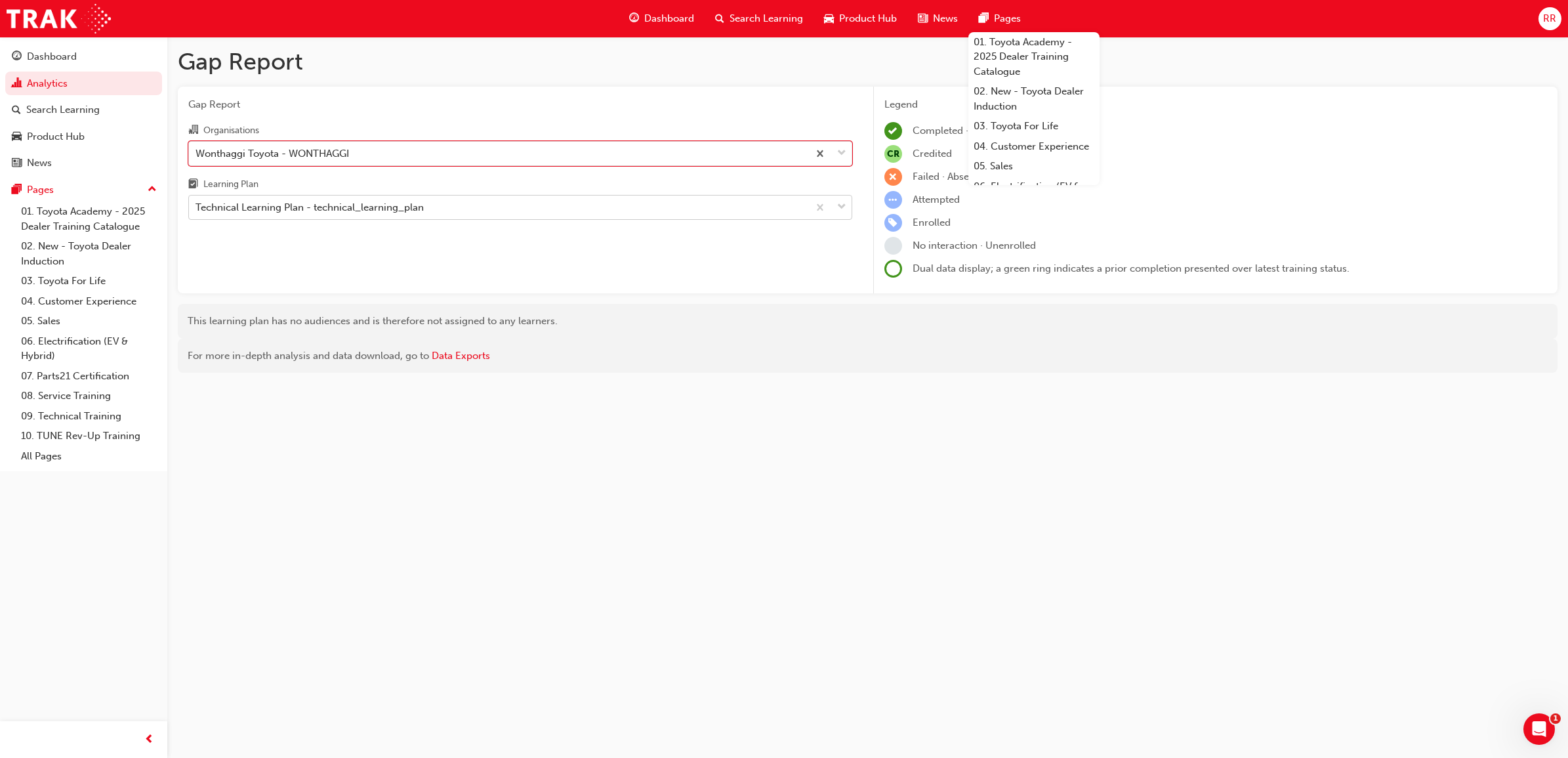
click at [835, 214] on div at bounding box center [829, 207] width 43 height 24
click at [197, 212] on input "Learning Plan Technical Learning Plan - technical_learning_plan" at bounding box center [196, 206] width 2 height 11
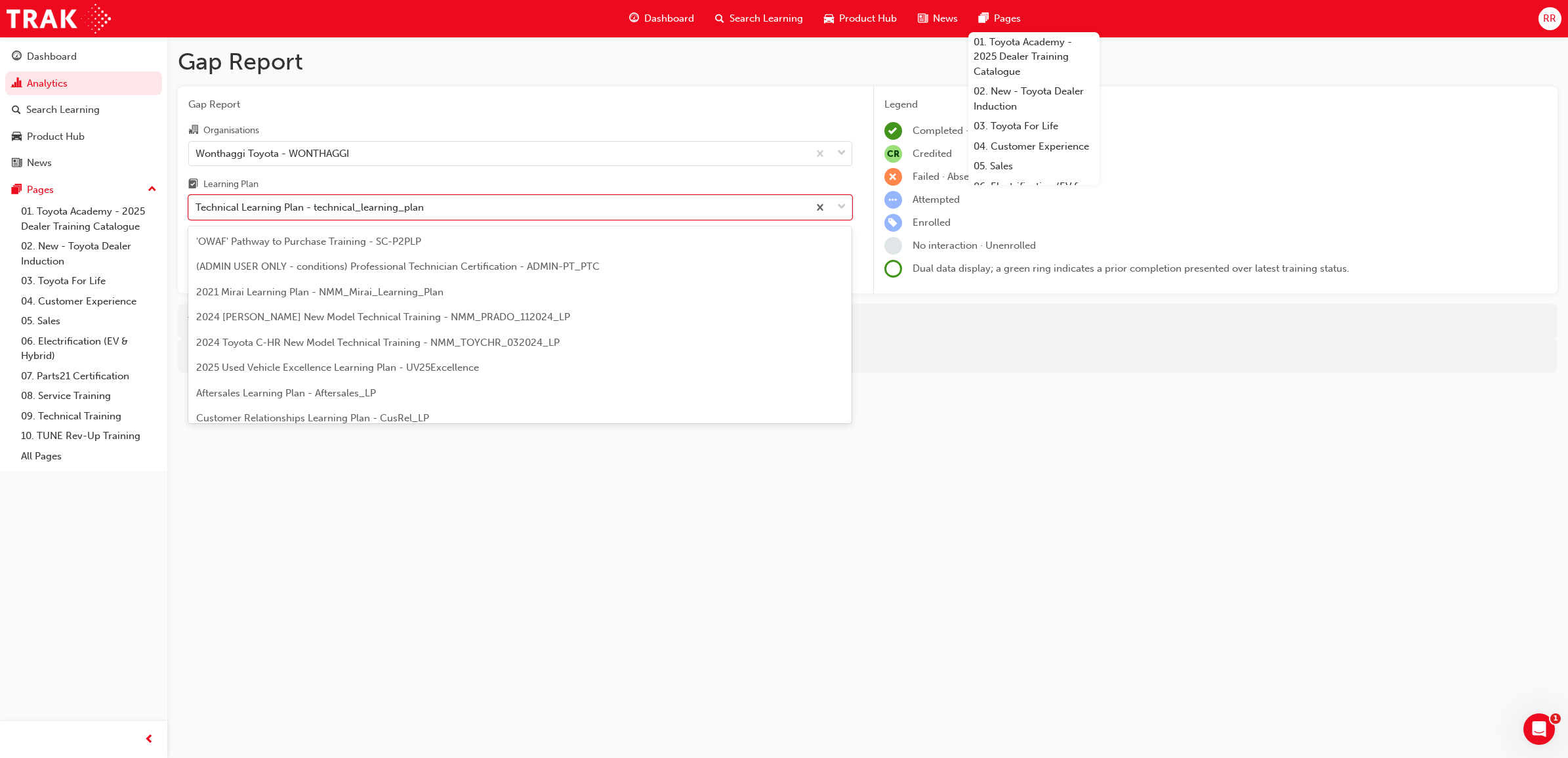
scroll to position [622, 0]
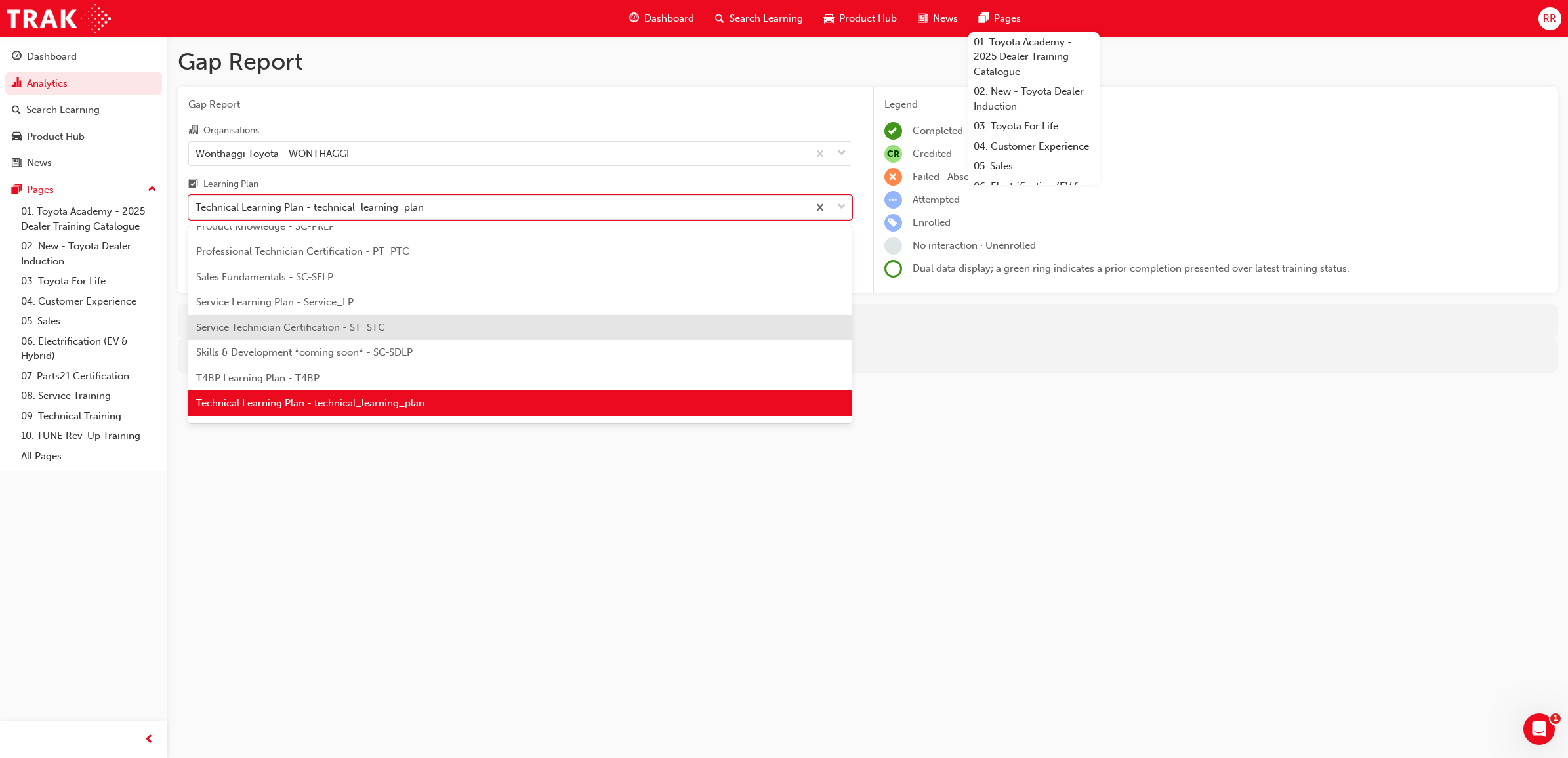
click at [337, 328] on span "Service Technician Certification - ST_STC" at bounding box center [291, 328] width 189 height 12
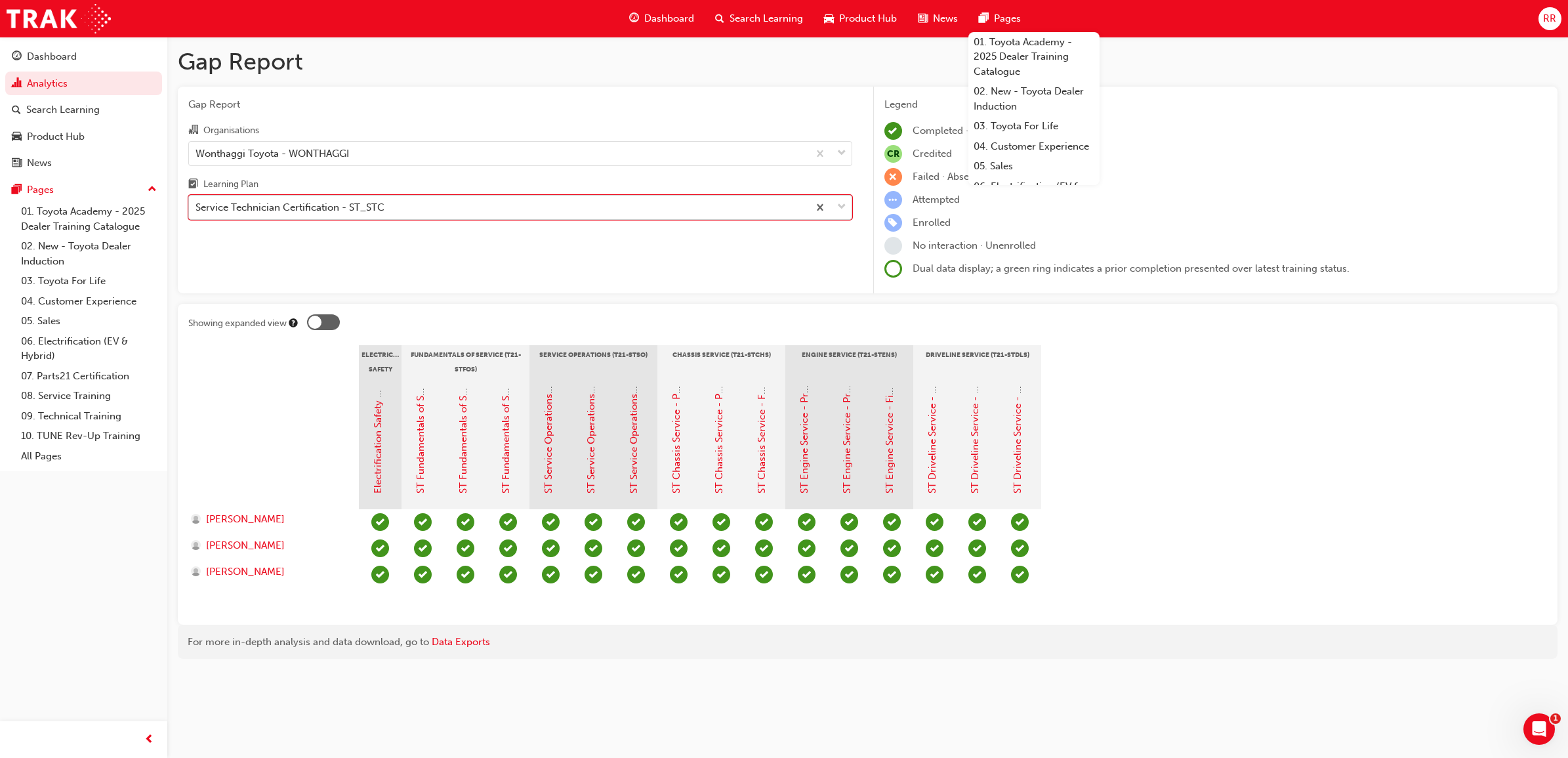
click at [850, 215] on div at bounding box center [829, 207] width 43 height 24
click at [197, 212] on input "Learning Plan option Service Technician Certification - ST_STC, selected. 0 res…" at bounding box center [196, 206] width 2 height 11
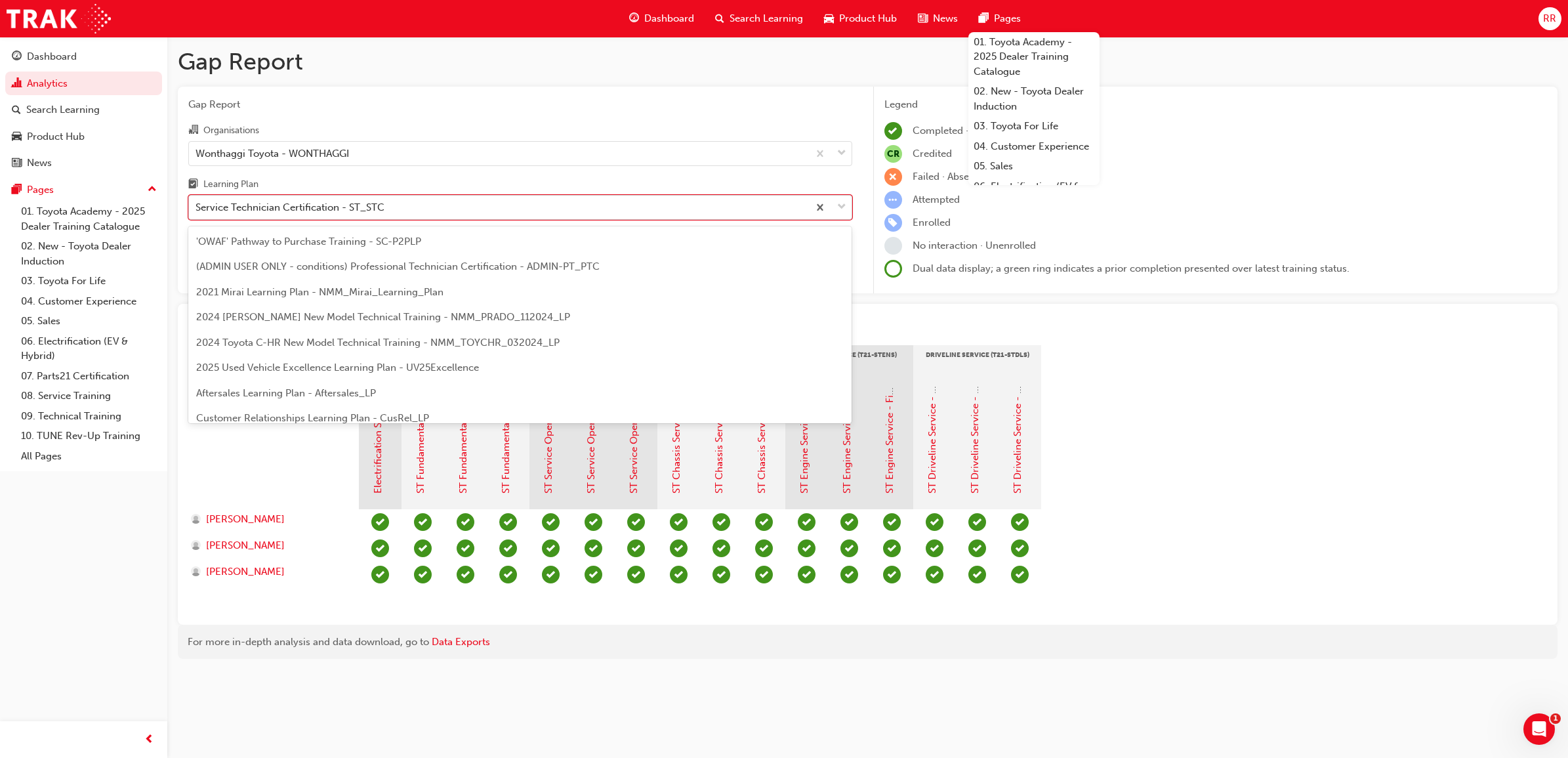
scroll to position [545, 0]
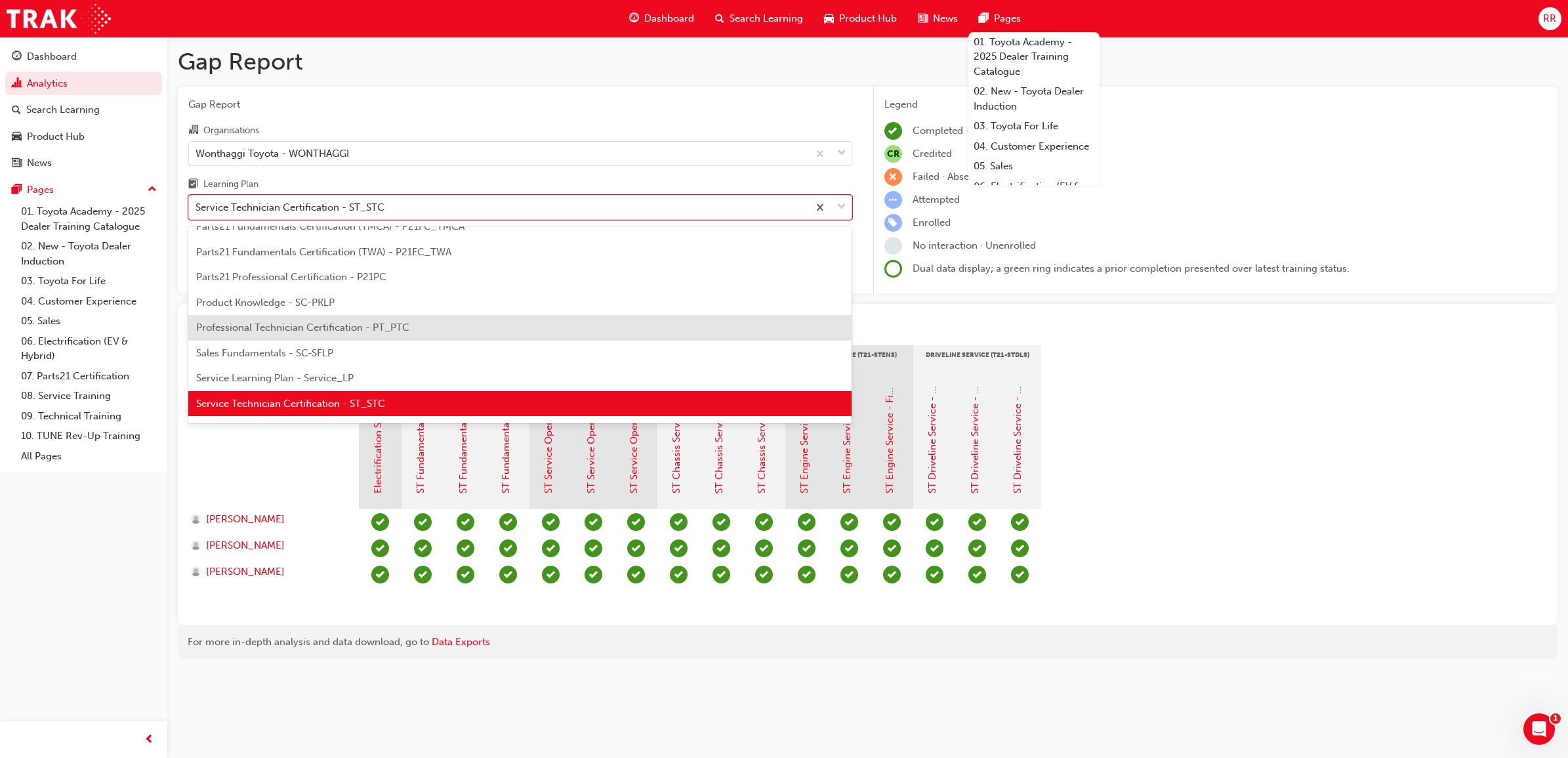
click at [390, 327] on span "Professional Technician Certification - PT_PTC" at bounding box center [302, 328] width 213 height 12
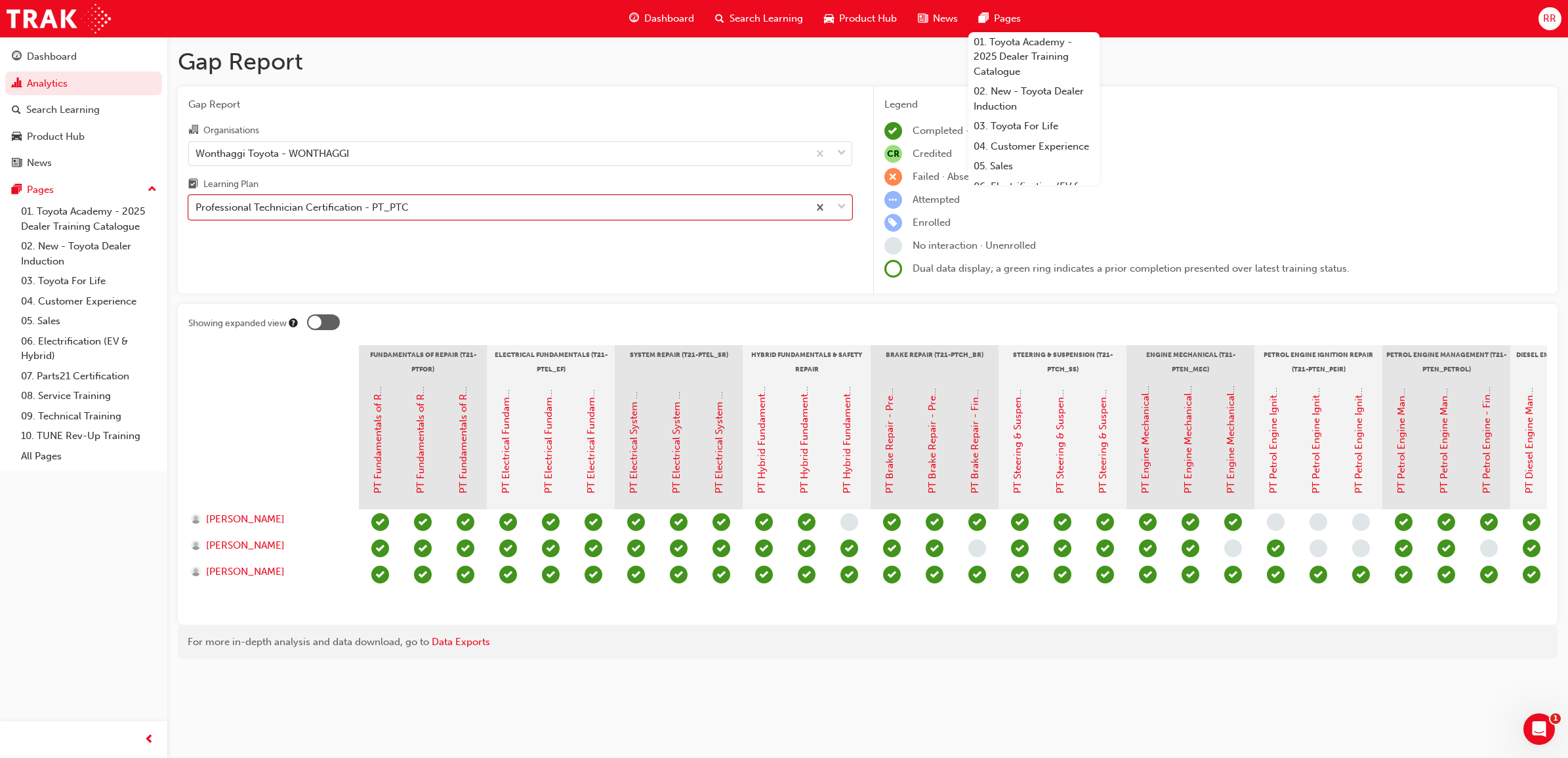
click at [1279, 197] on div "Attempted" at bounding box center [1216, 200] width 664 height 18
click at [839, 210] on span "down-icon" at bounding box center [841, 207] width 9 height 17
click at [197, 210] on input "Learning Plan Professional Technician Certification - PT_PTC" at bounding box center [196, 206] width 2 height 11
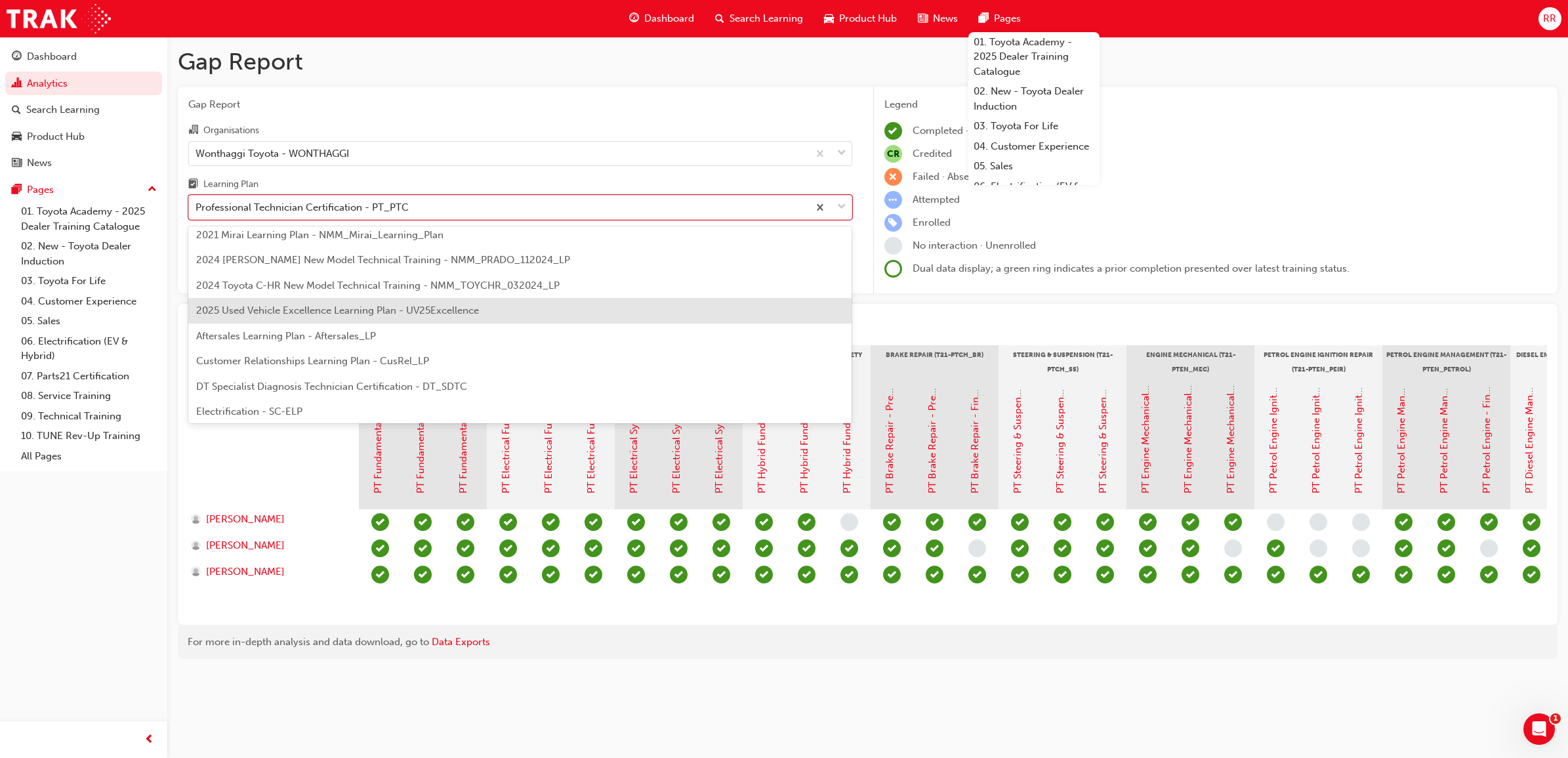
scroll to position [82, 0]
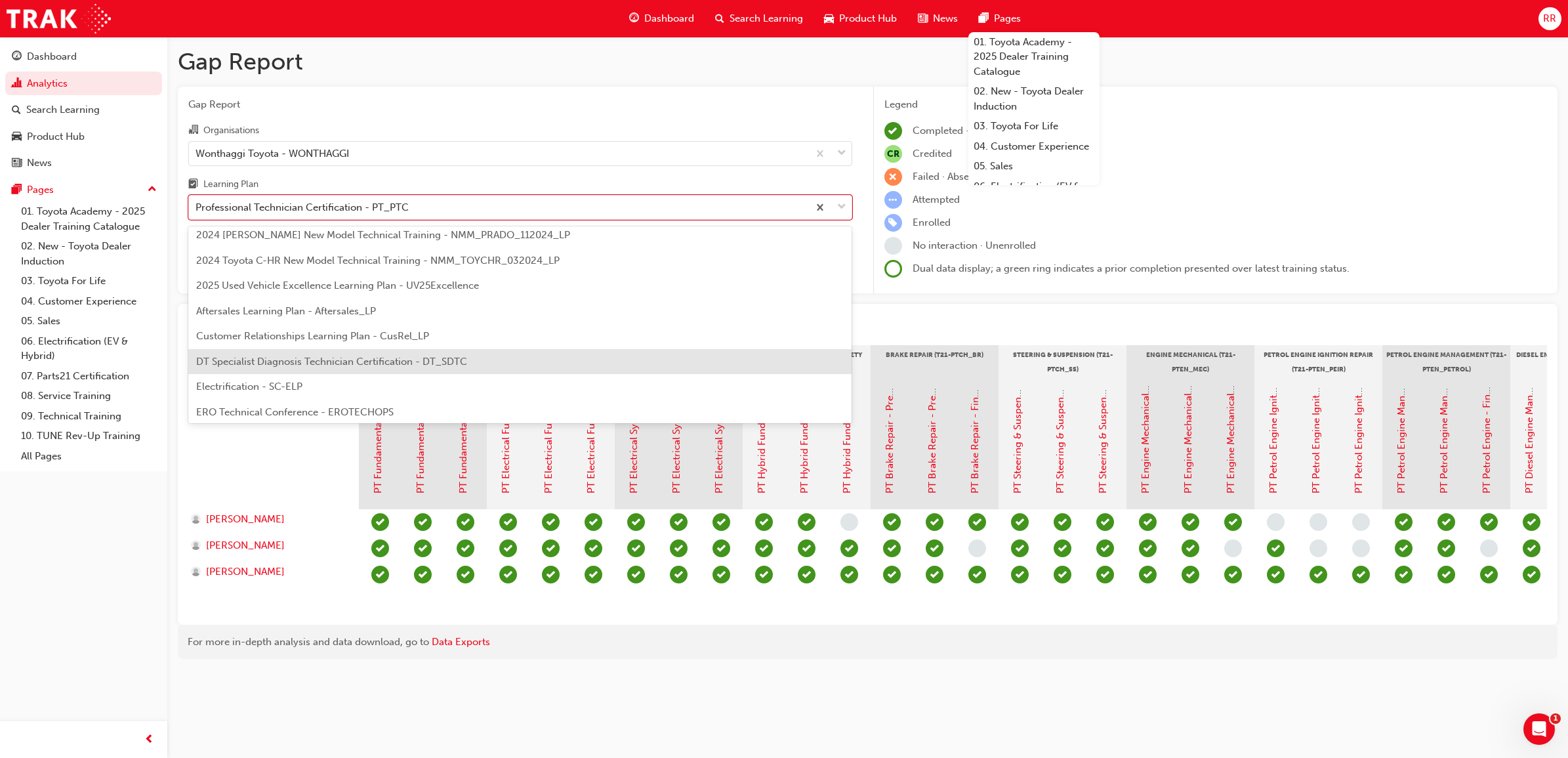
click at [365, 362] on span "DT Specialist Diagnosis Technician Certification - DT_SDTC" at bounding box center [332, 361] width 271 height 12
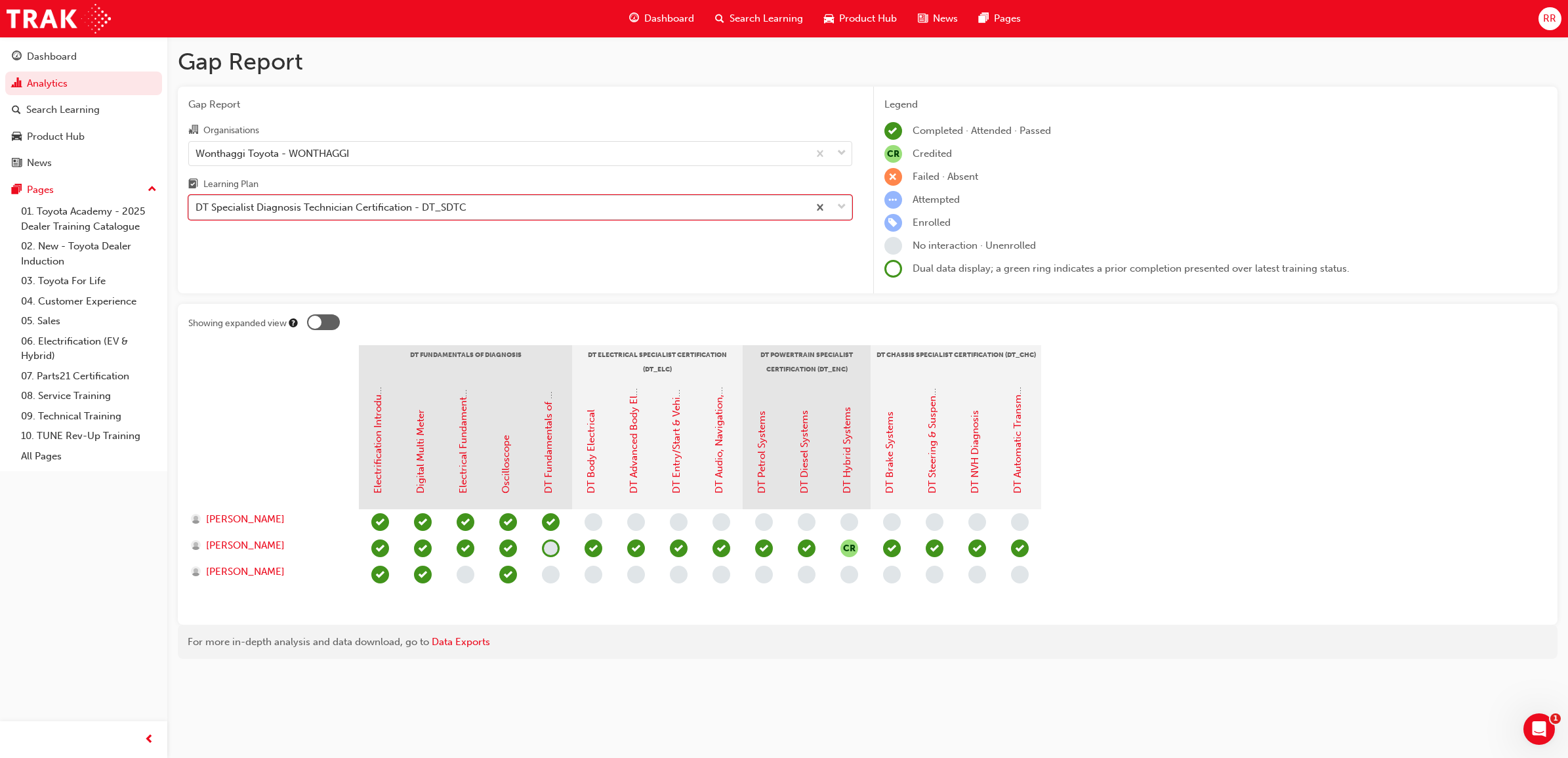
click at [841, 211] on span "down-icon" at bounding box center [841, 207] width 9 height 17
click at [197, 211] on input "Learning Plan option DT Specialist Diagnosis Technician Certification - DT_SDTC…" at bounding box center [196, 206] width 2 height 11
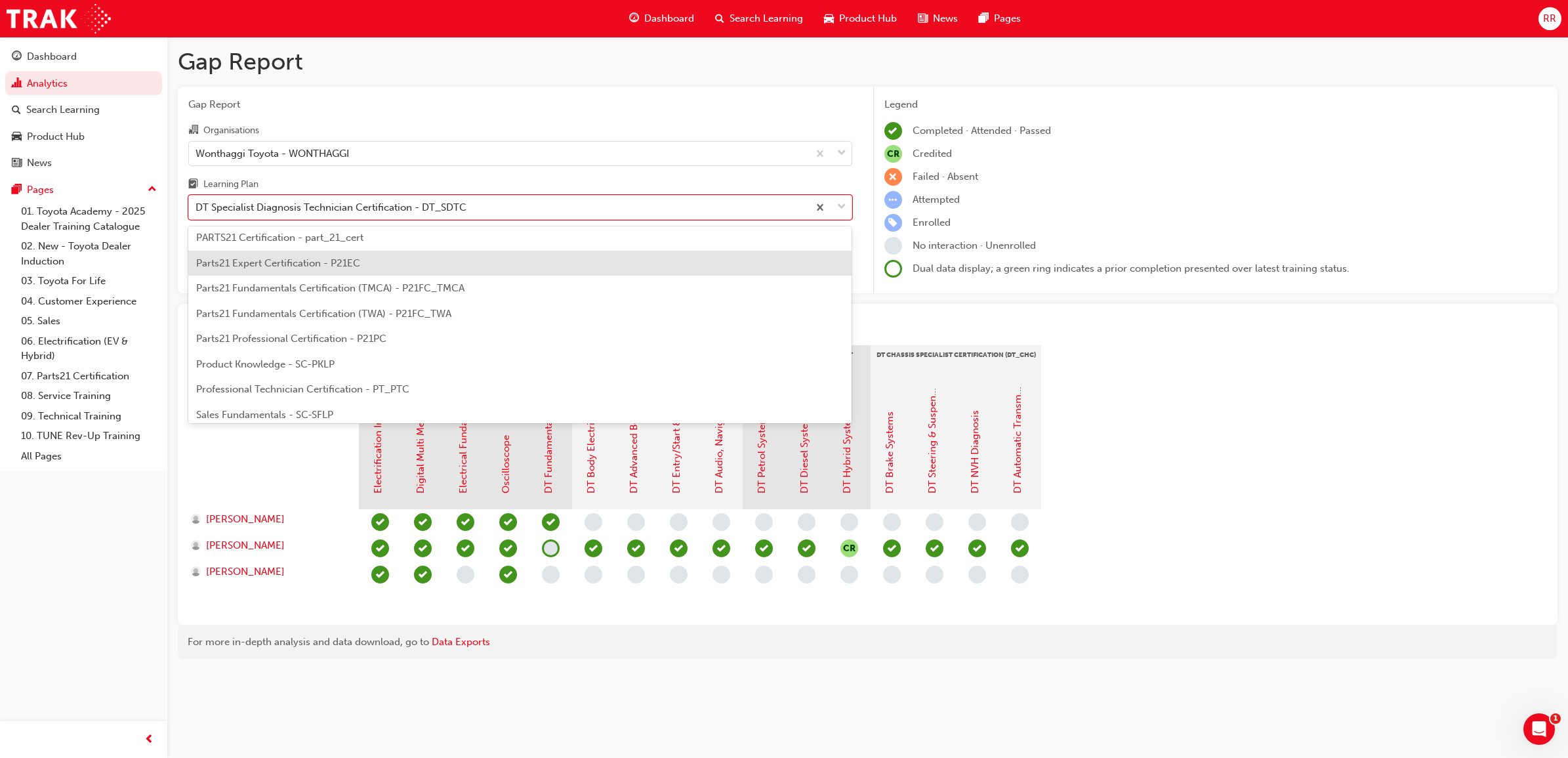
scroll to position [574, 0]
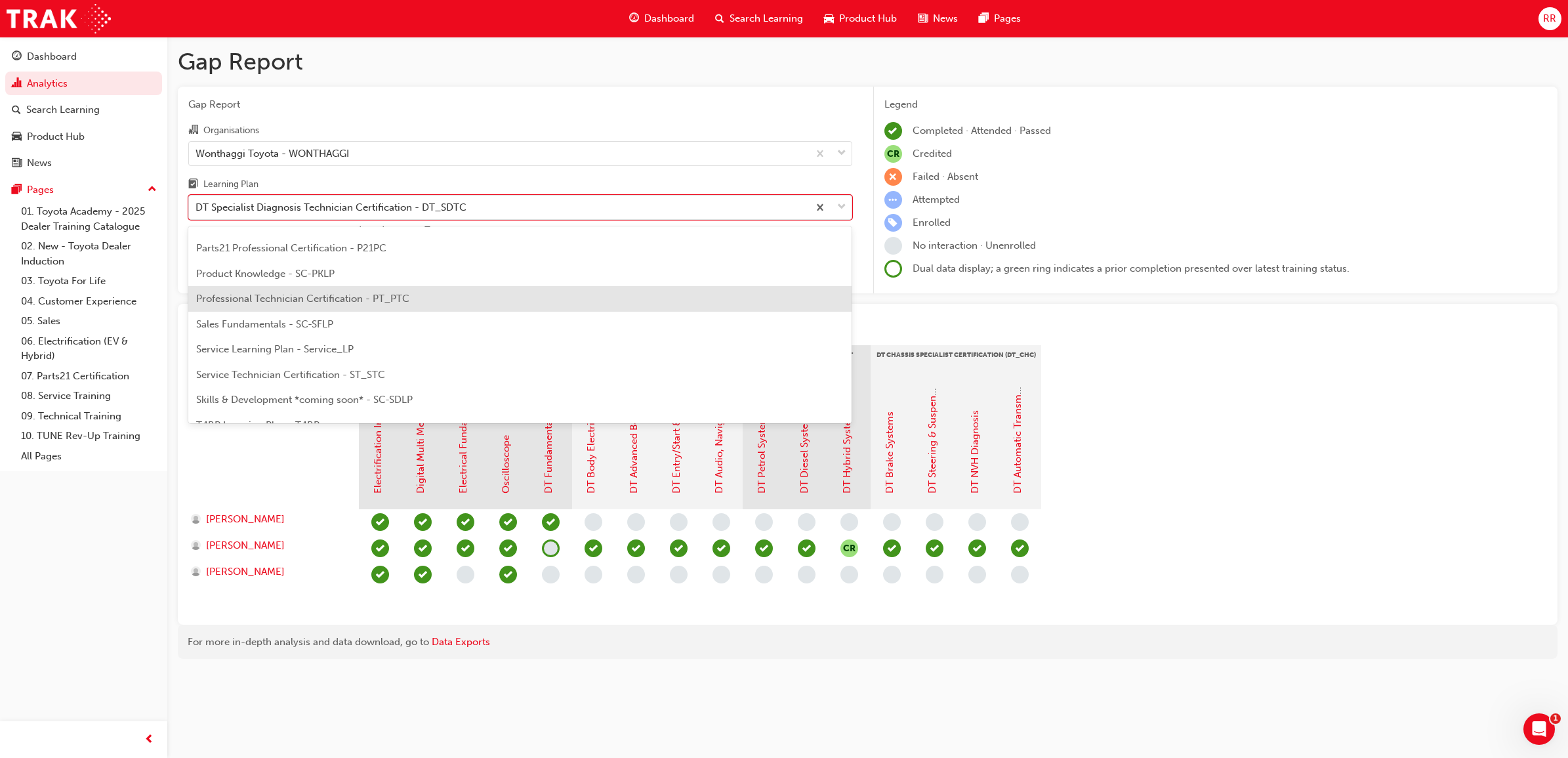
click at [312, 300] on span "Professional Technician Certification - PT_PTC" at bounding box center [302, 298] width 213 height 12
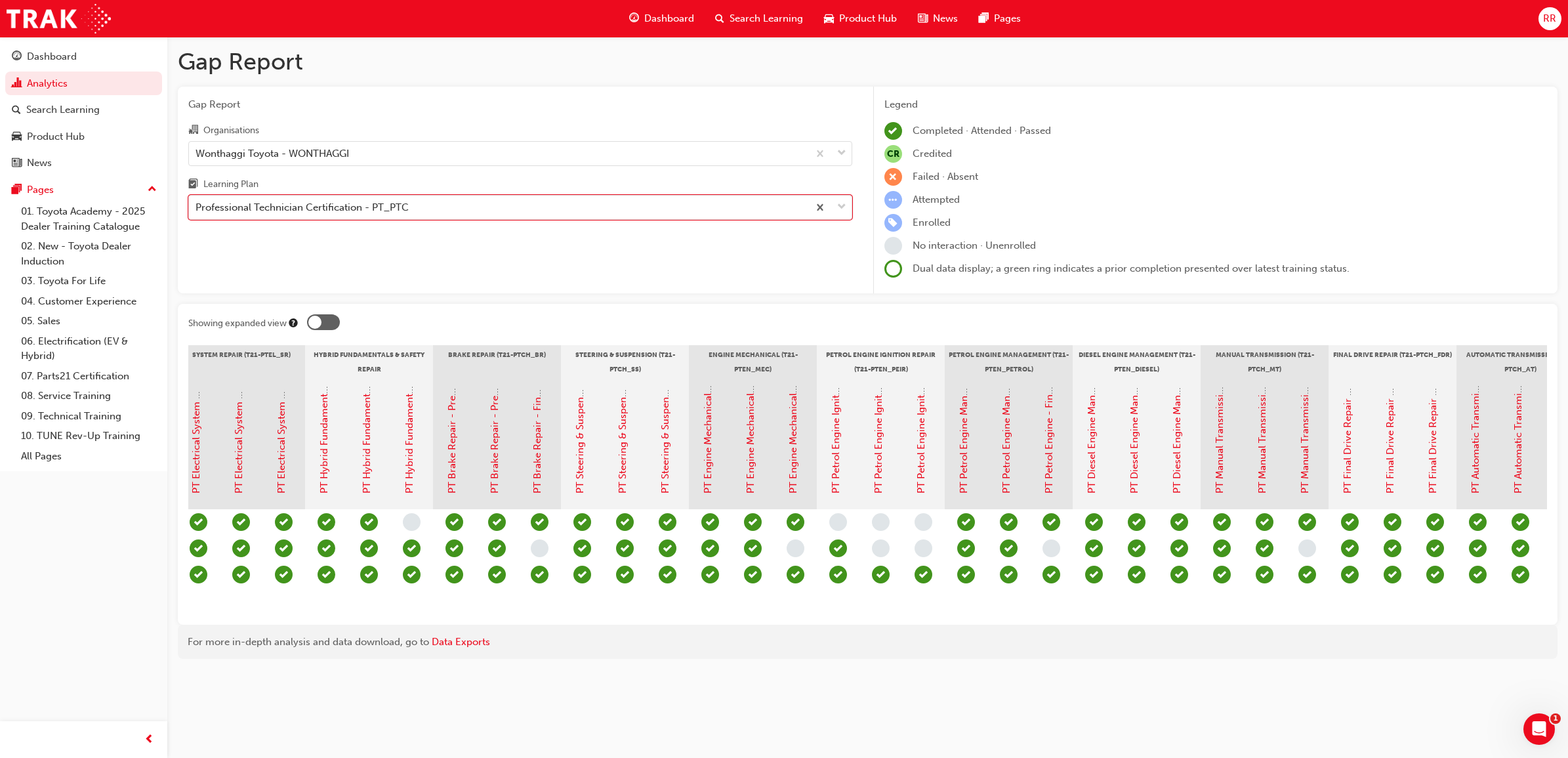
scroll to position [0, 517]
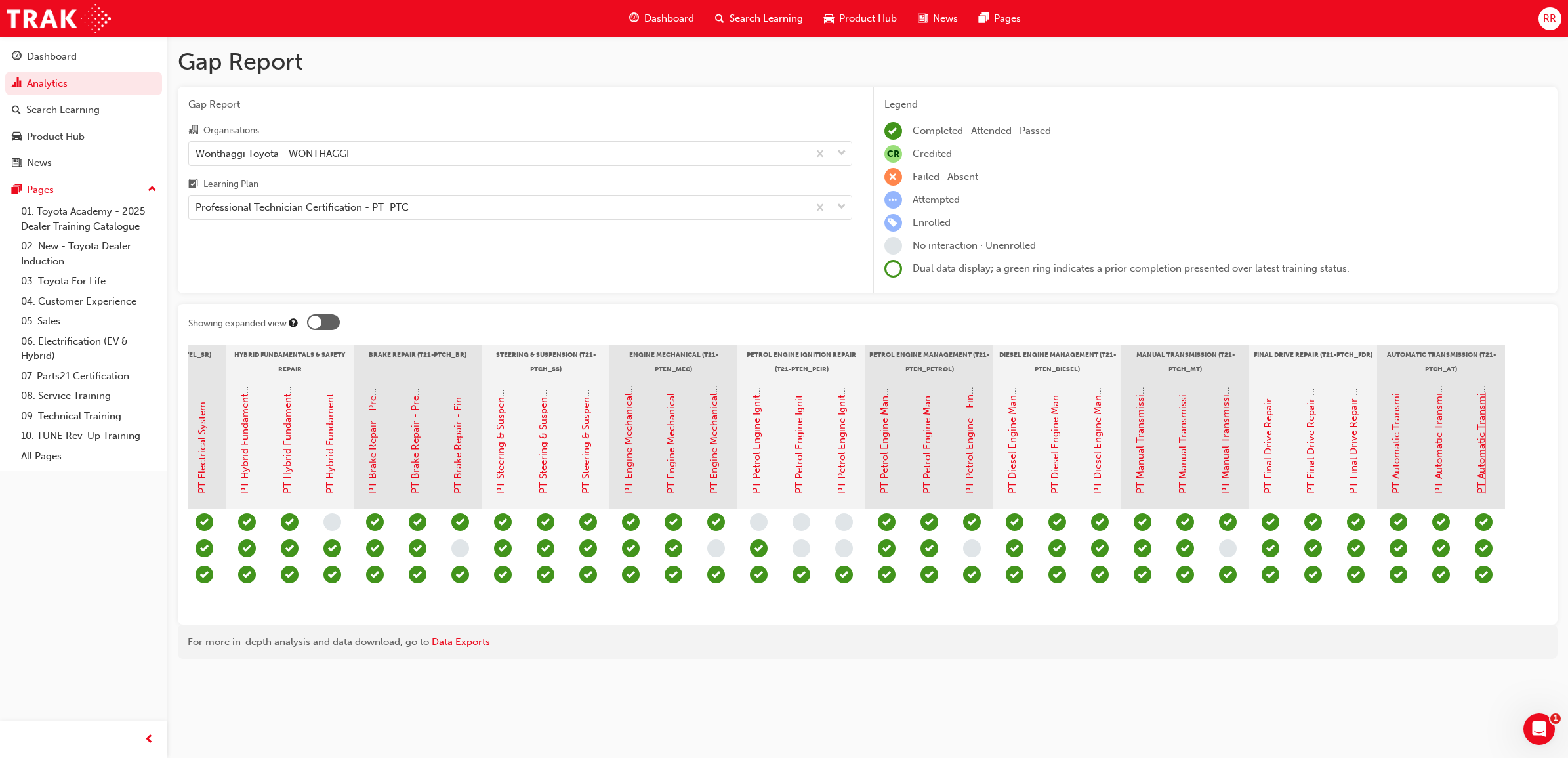
click at [1476, 405] on link "PT Automatic Transmission - Final Assessment" at bounding box center [1481, 387] width 12 height 211
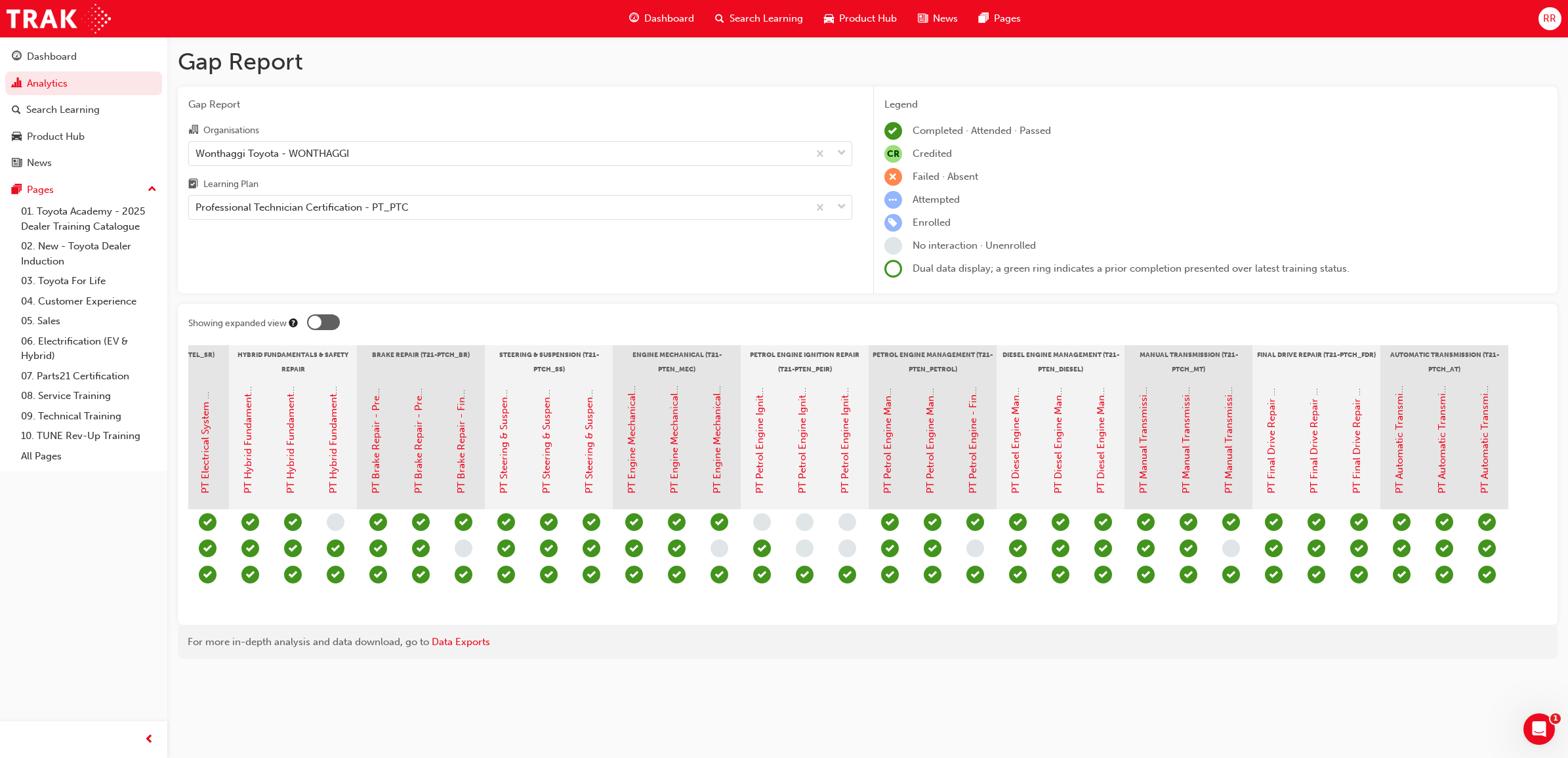
scroll to position [0, 517]
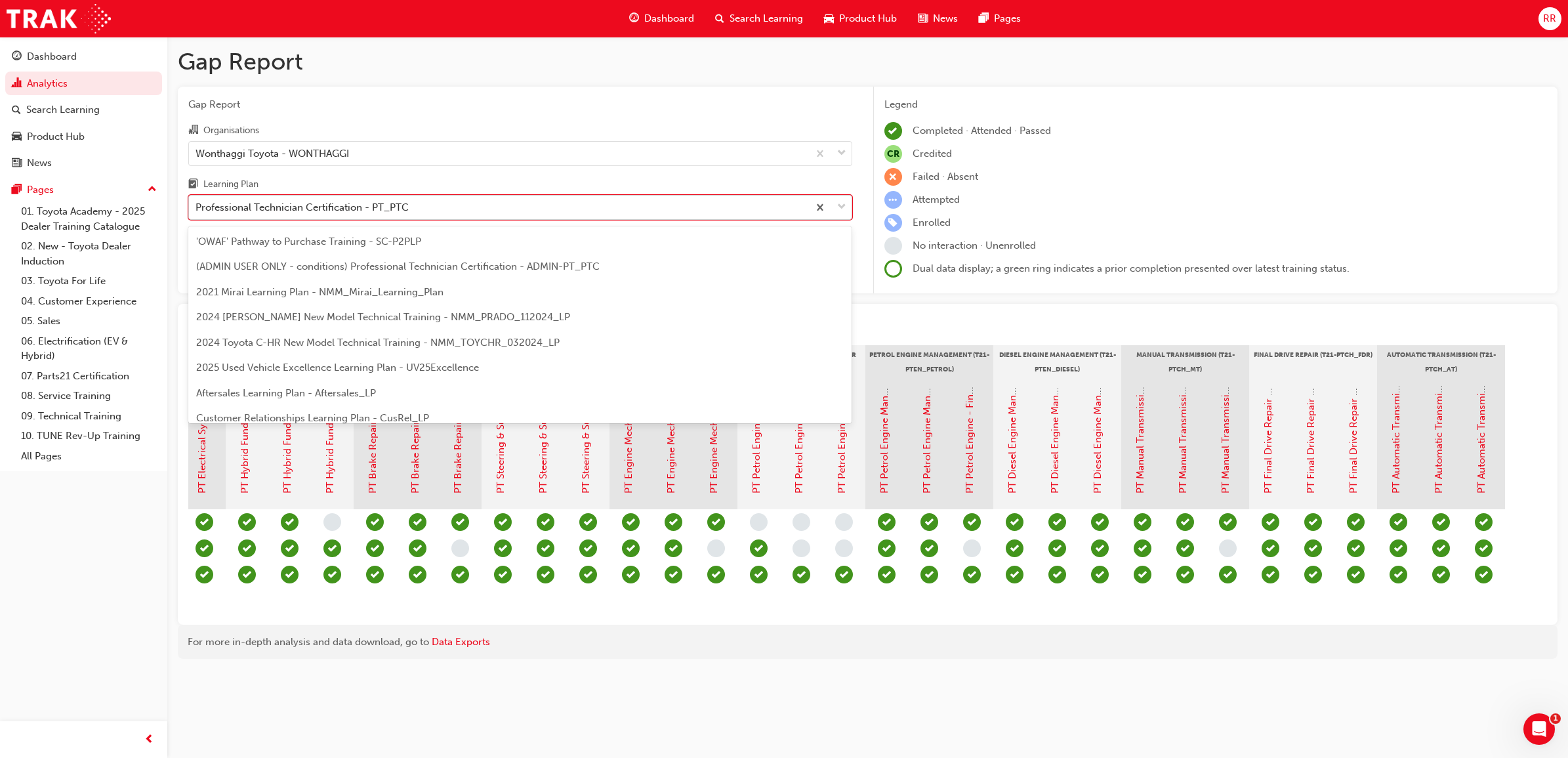
click at [845, 211] on span "down-icon" at bounding box center [841, 207] width 9 height 17
click at [197, 211] on input "Learning Plan option Professional Technician Certification - PT_PTC focused, 26…" at bounding box center [196, 206] width 2 height 11
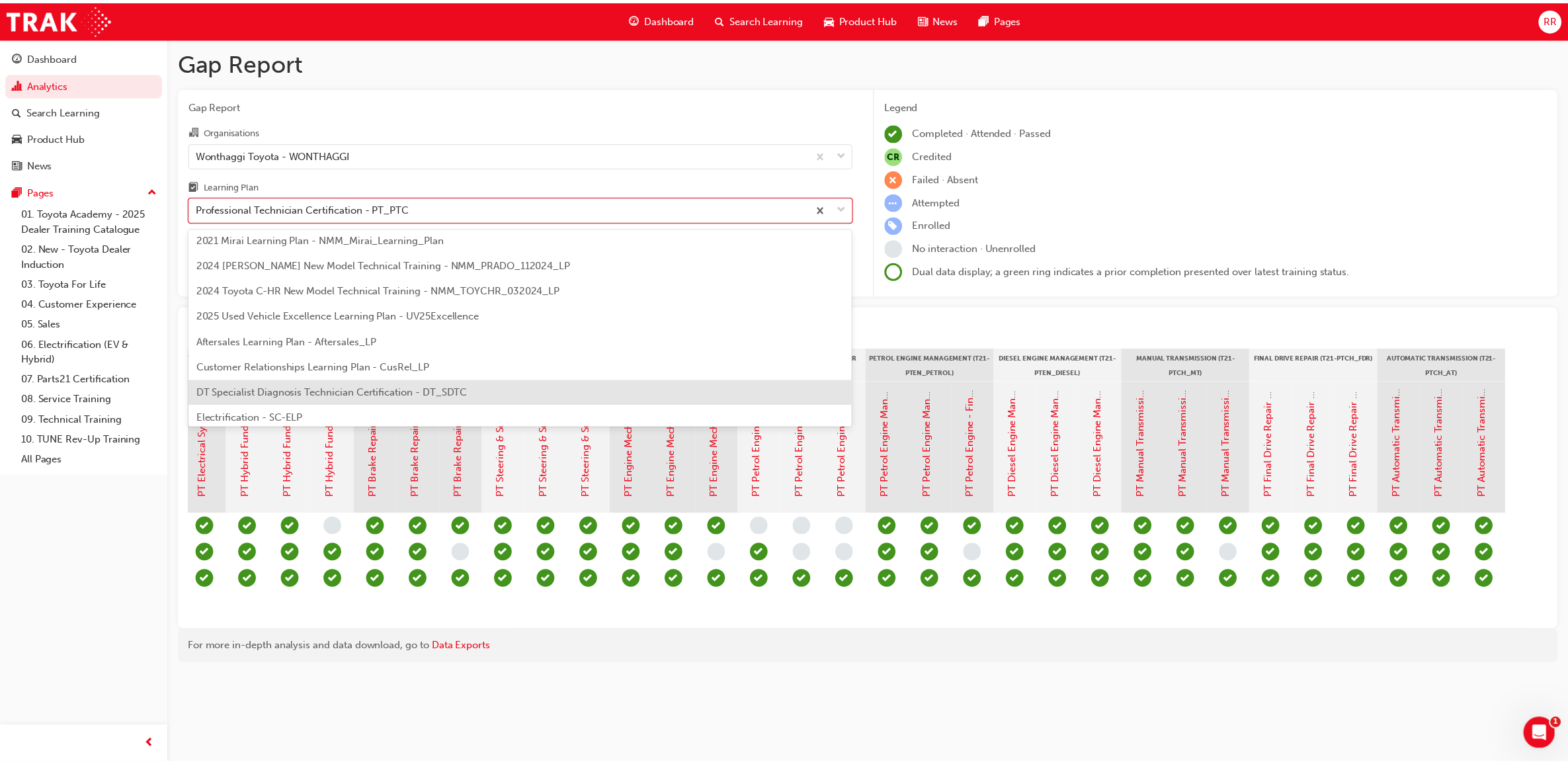
scroll to position [82, 0]
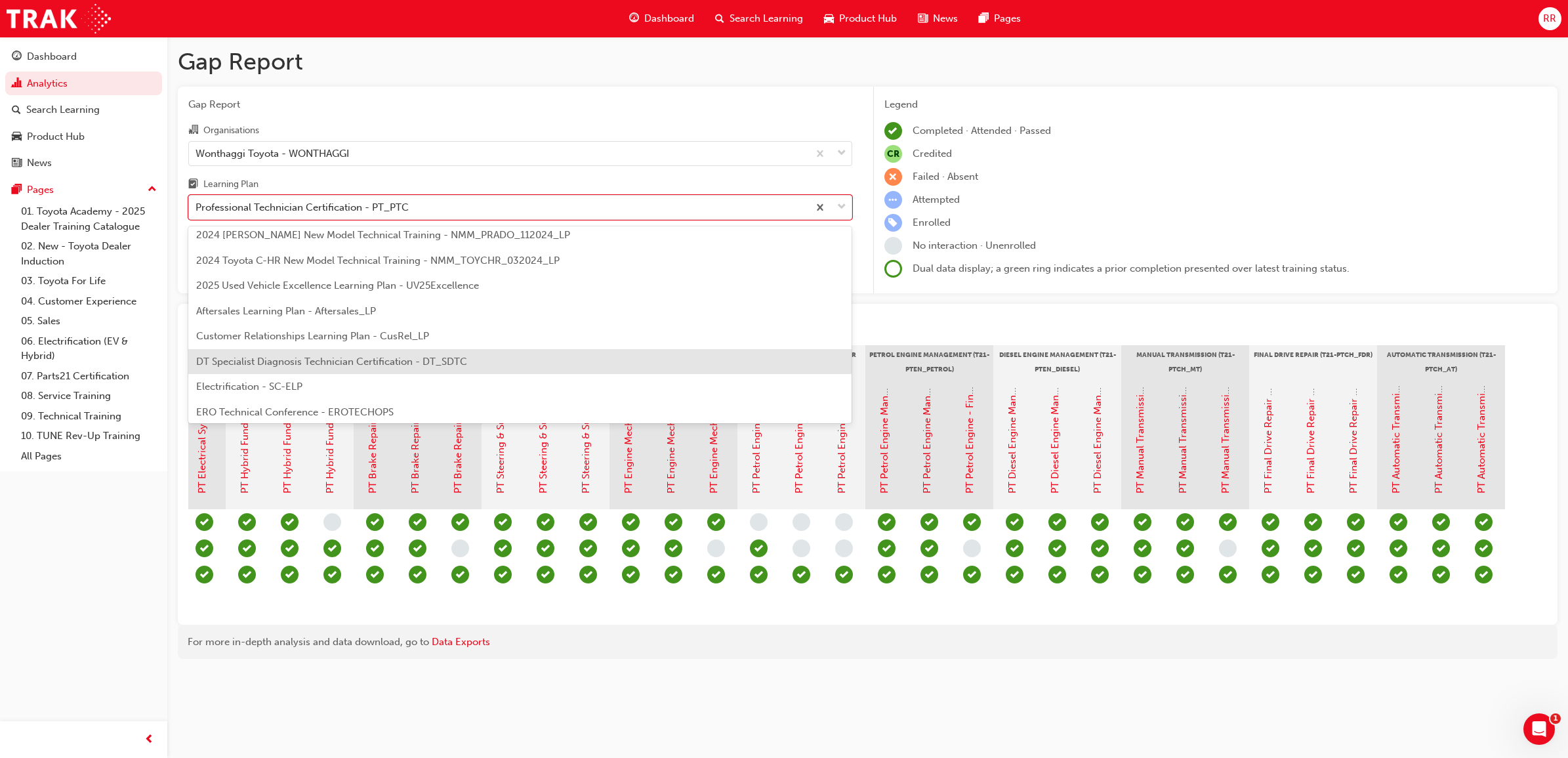
click at [458, 360] on span "DT Specialist Diagnosis Technician Certification - DT_SDTC" at bounding box center [332, 361] width 271 height 12
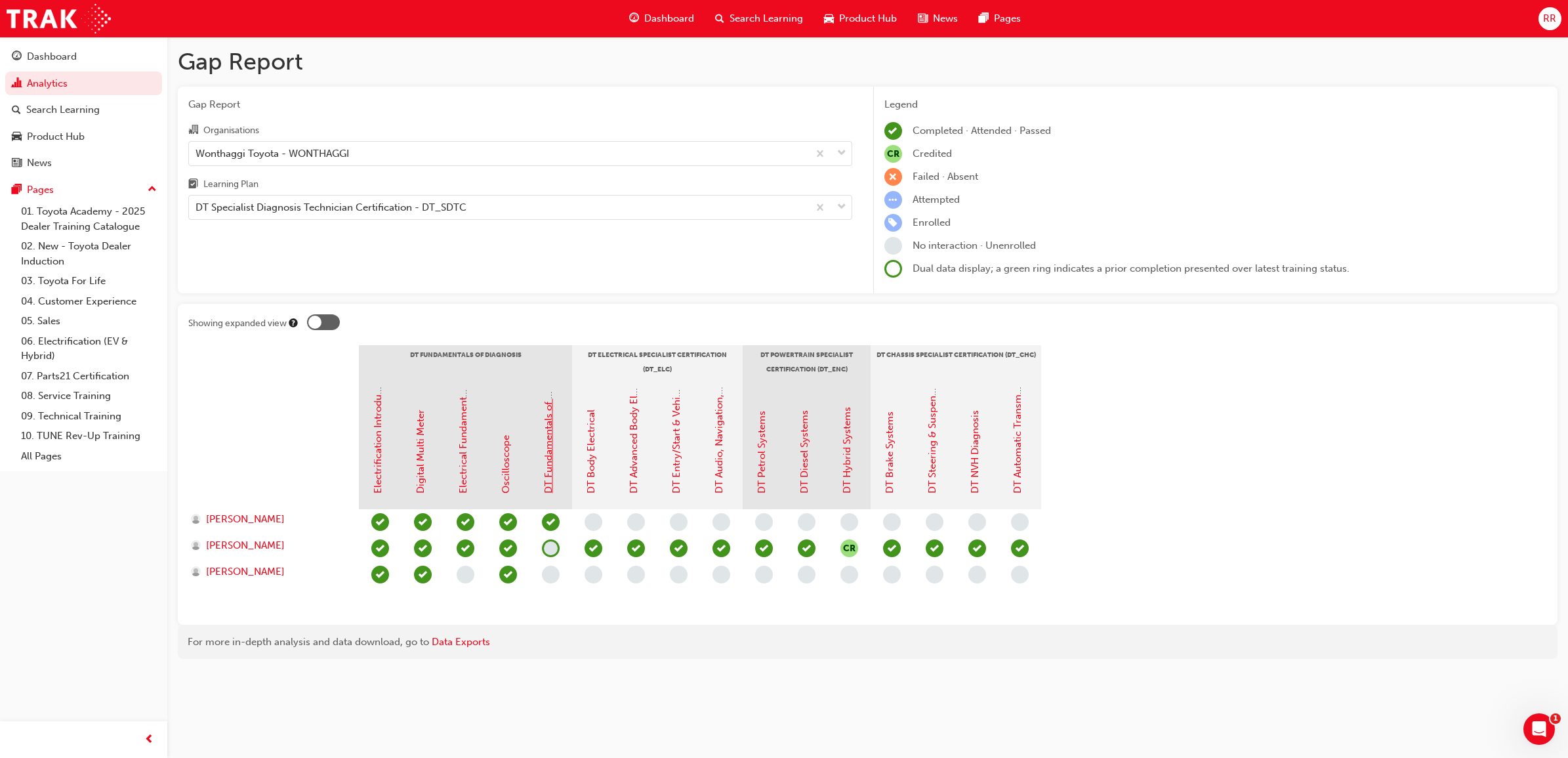
click at [547, 465] on link "DT Fundamentals of Diagnosis" at bounding box center [548, 424] width 12 height 139
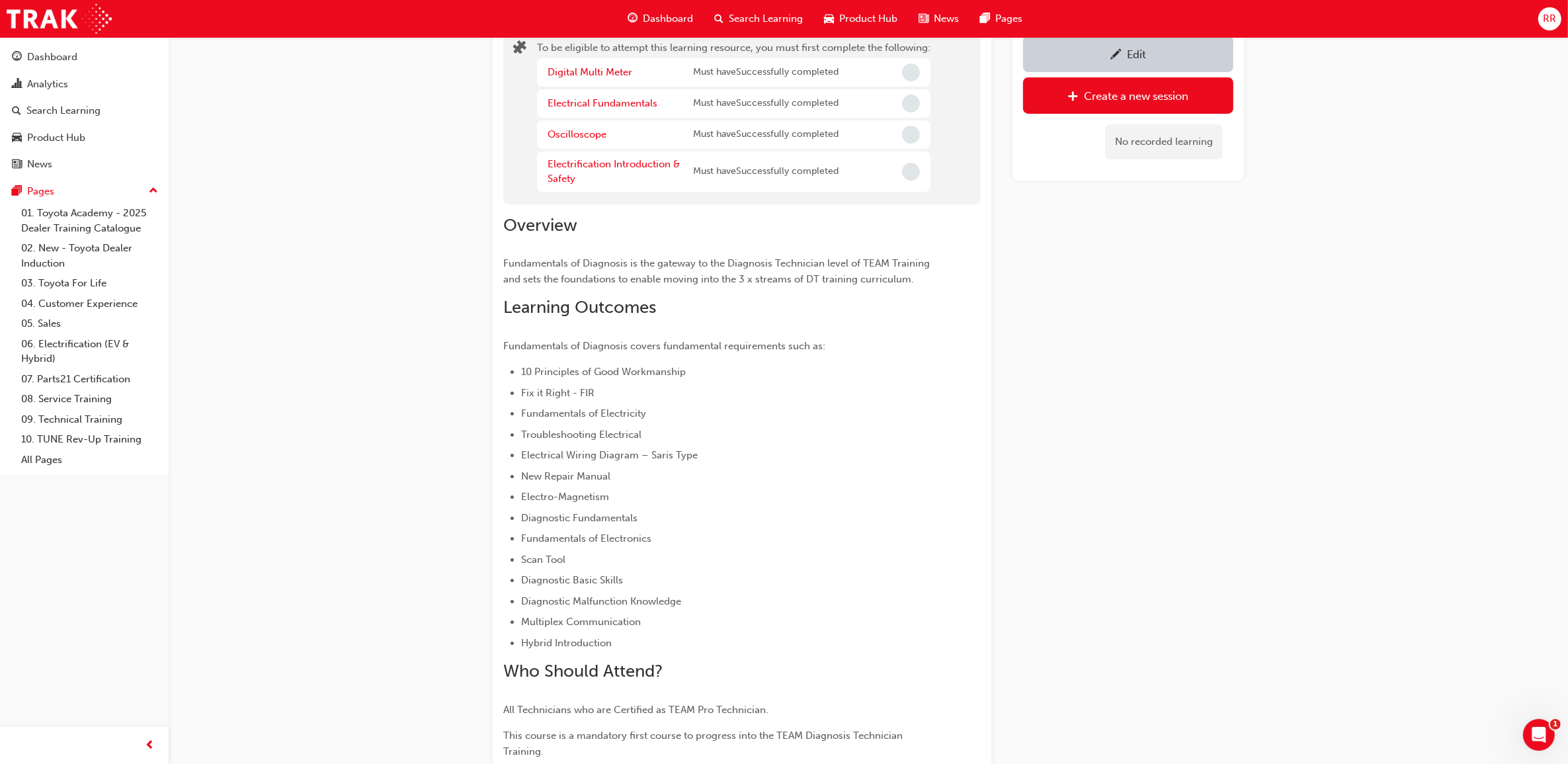
scroll to position [65, 0]
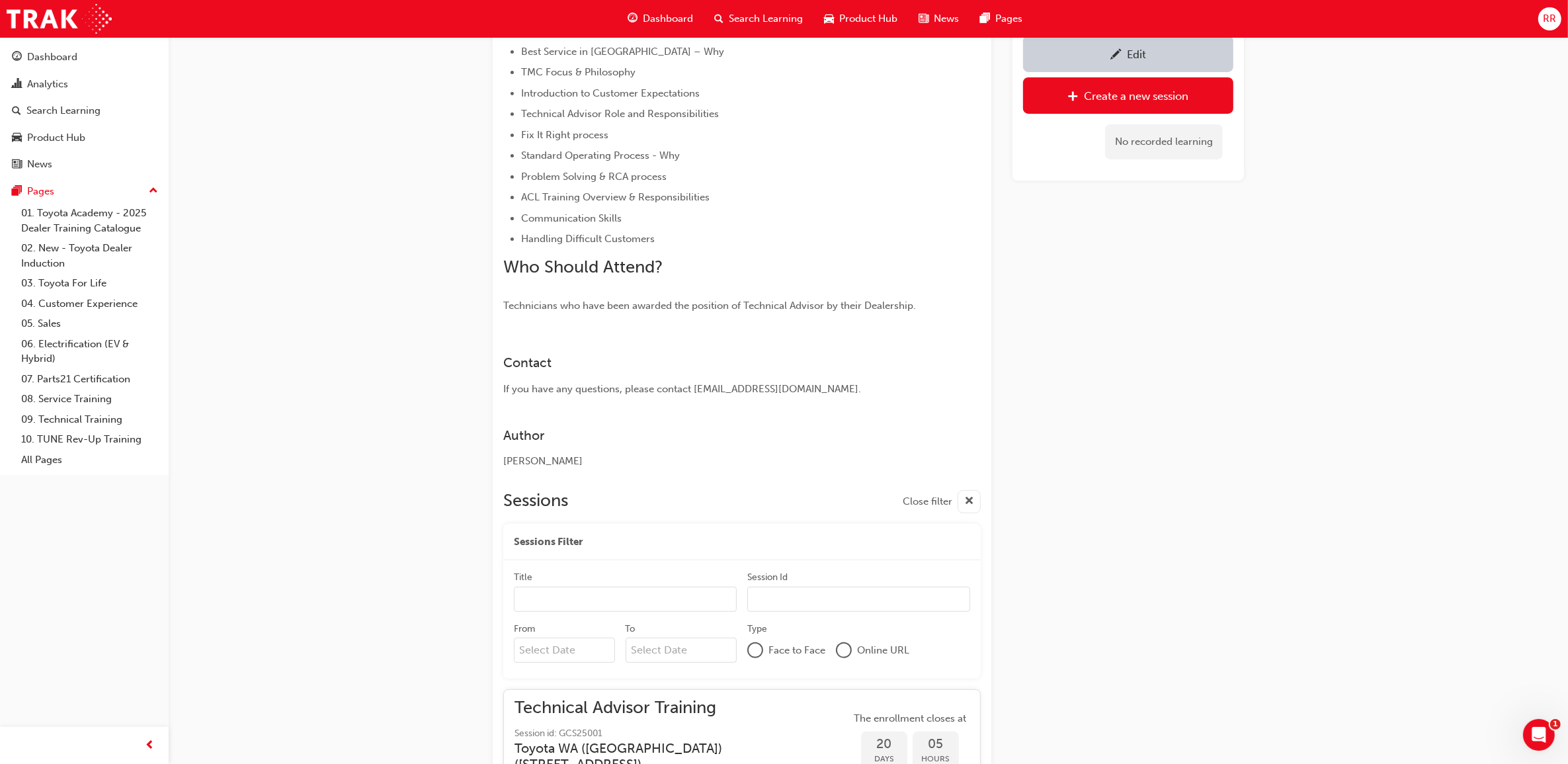
scroll to position [452, 0]
